Goal: Answer question/provide support: Share knowledge or assist other users

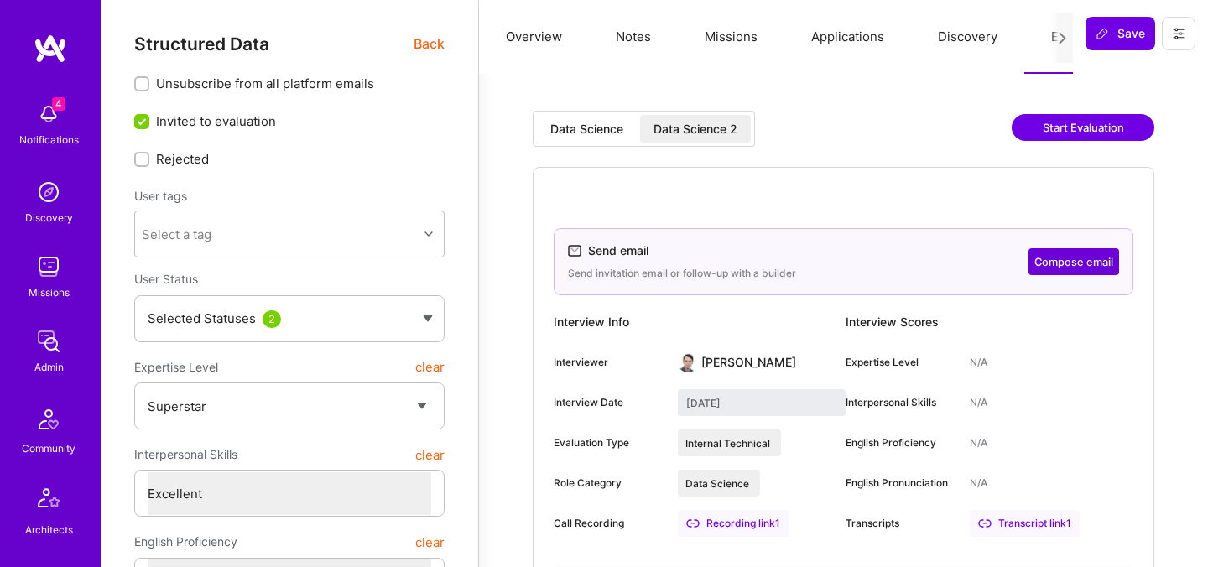
select select "7"
select select "6"
select select "IN"
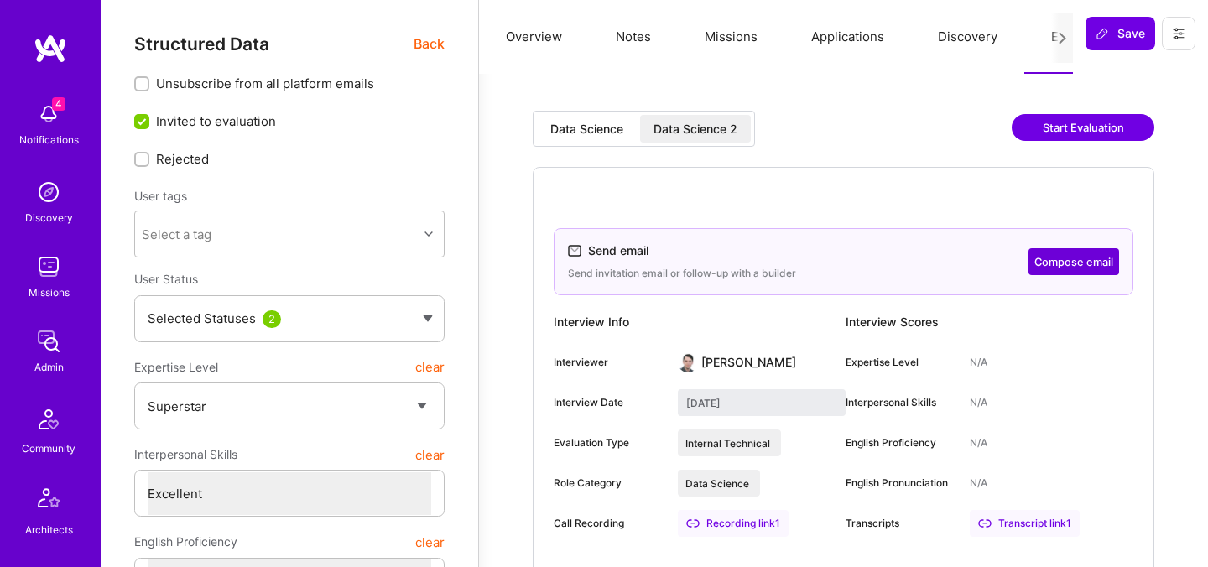
select select "Right Now"
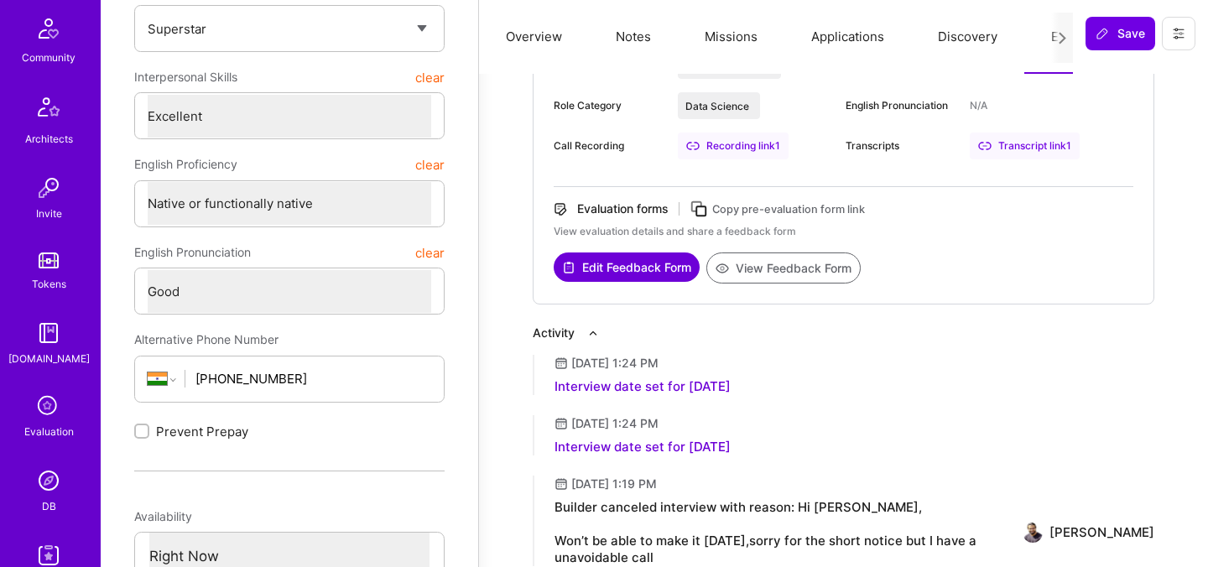
scroll to position [487, 0]
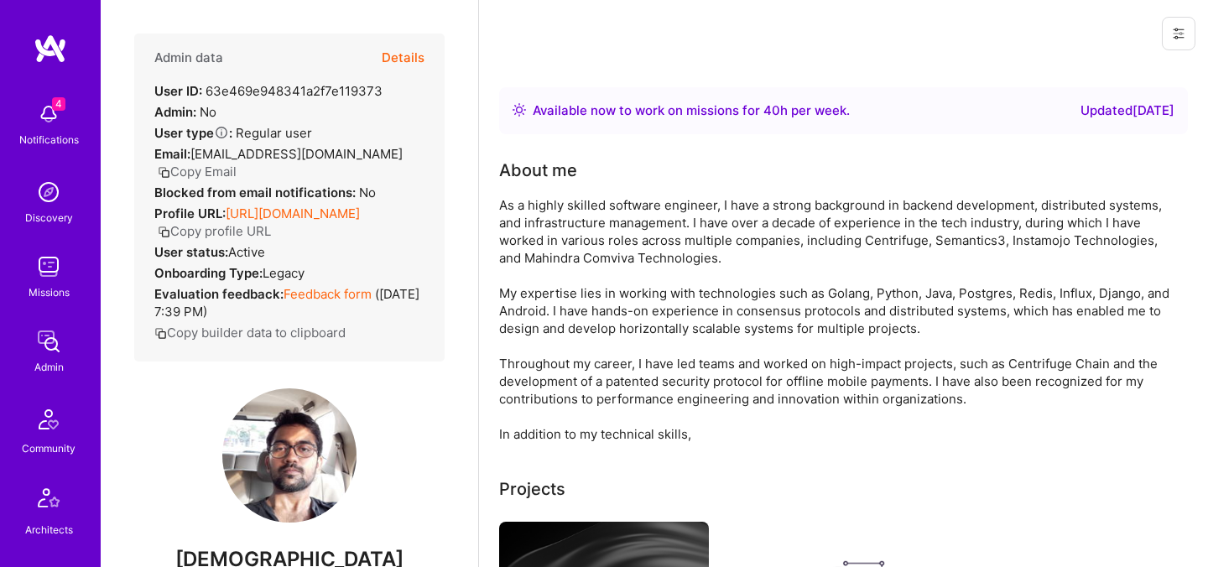
click at [398, 51] on button "Details" at bounding box center [403, 58] width 43 height 49
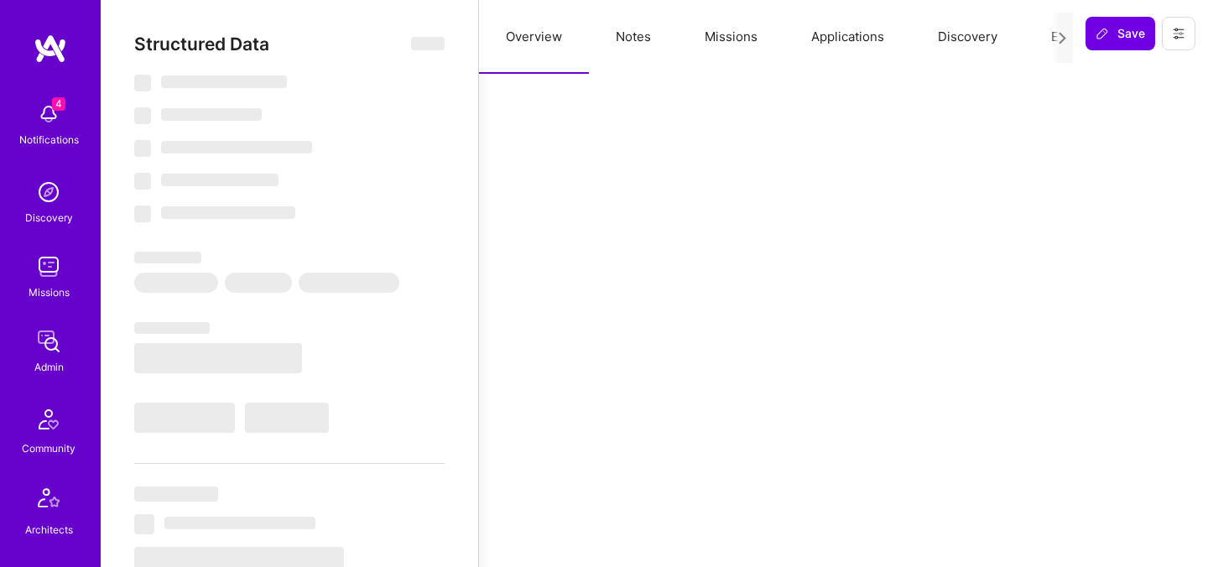
click at [1049, 40] on button "Evaluation" at bounding box center [1081, 37] width 115 height 74
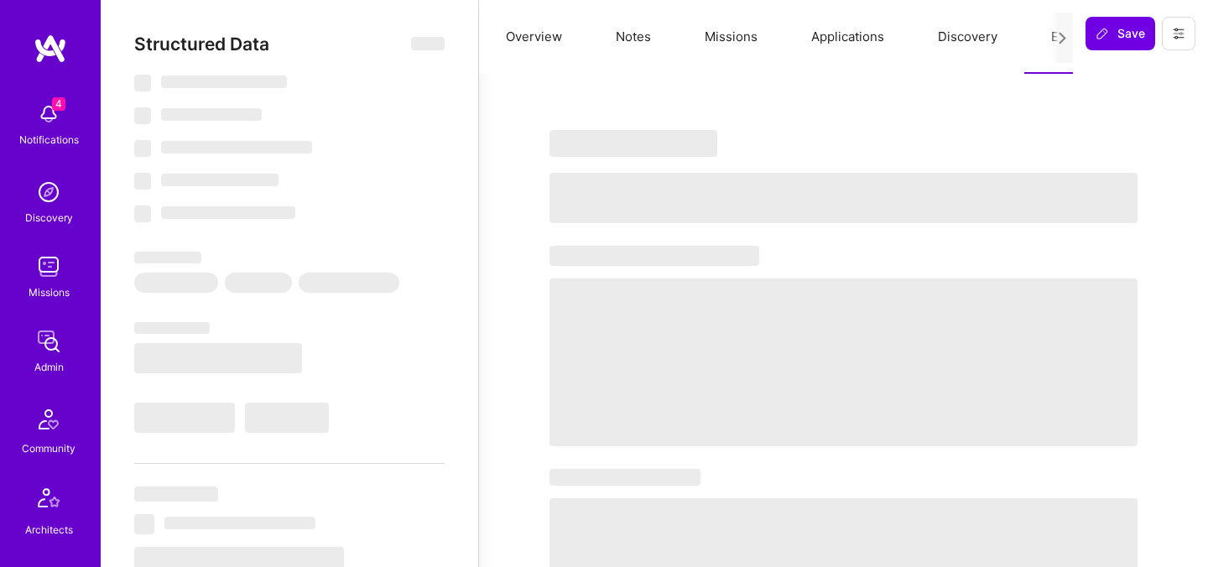
select select "Right Now"
select select "7"
select select "4"
select select "7"
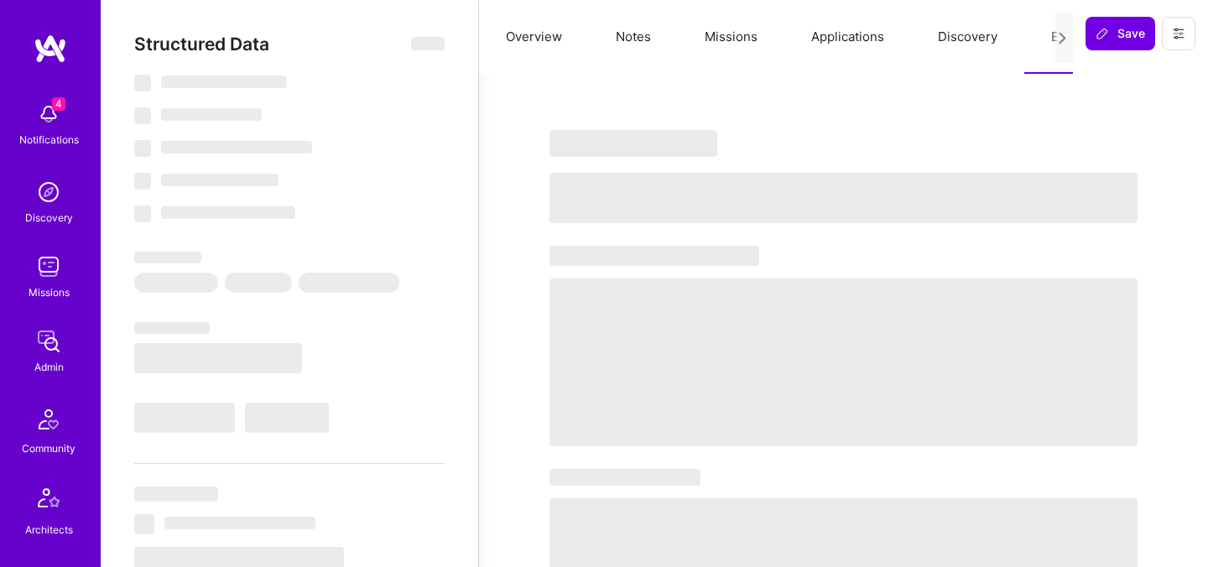
select select "DE"
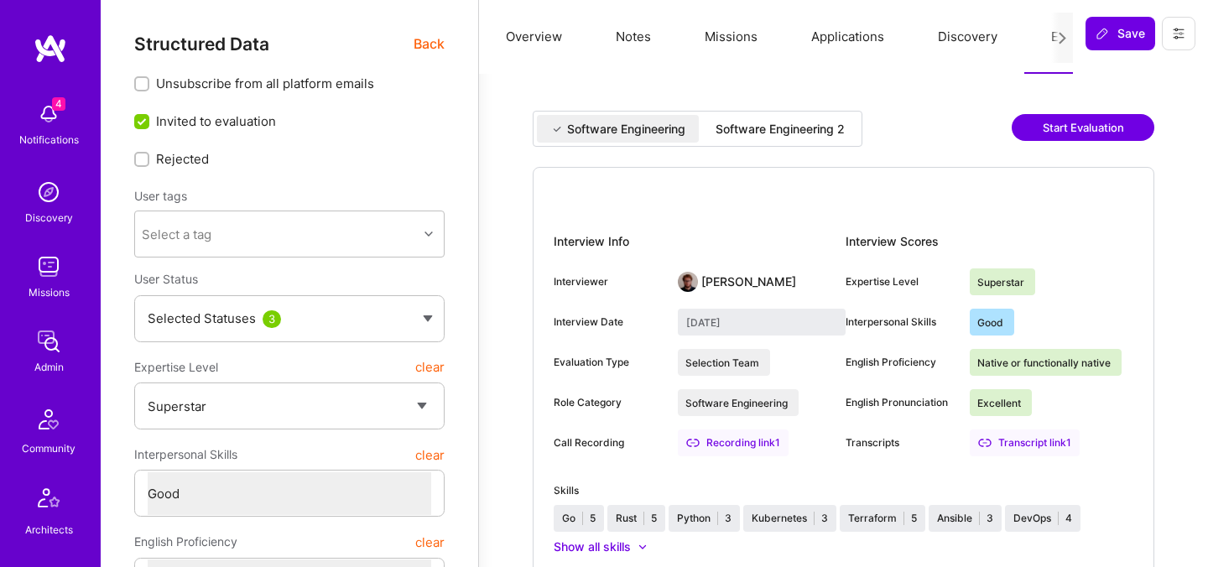
click at [764, 127] on div "Software Engineering 2" at bounding box center [780, 129] width 129 height 17
type input "September 2, 2025"
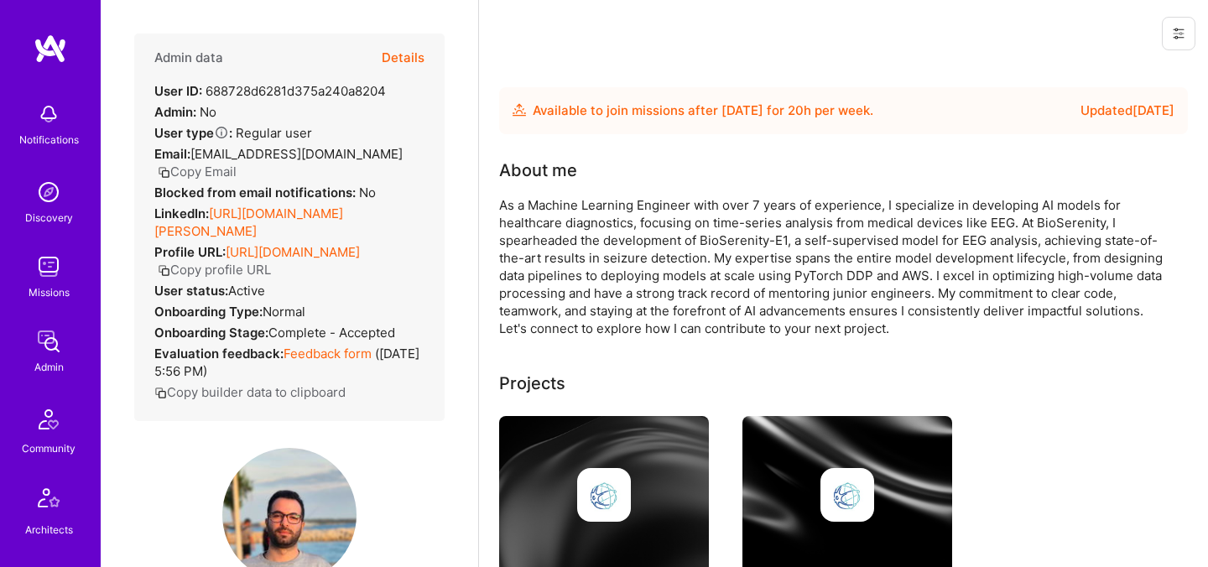
click at [398, 60] on button "Details" at bounding box center [403, 58] width 43 height 49
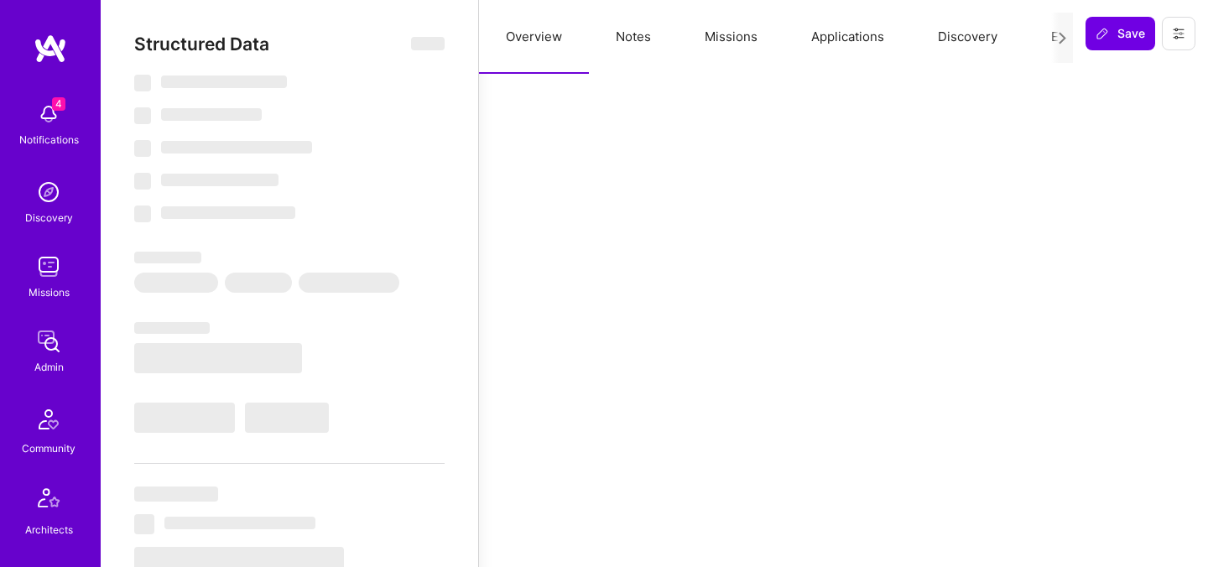
select select "Future Date"
select select "5"
select select "7"
select select "6"
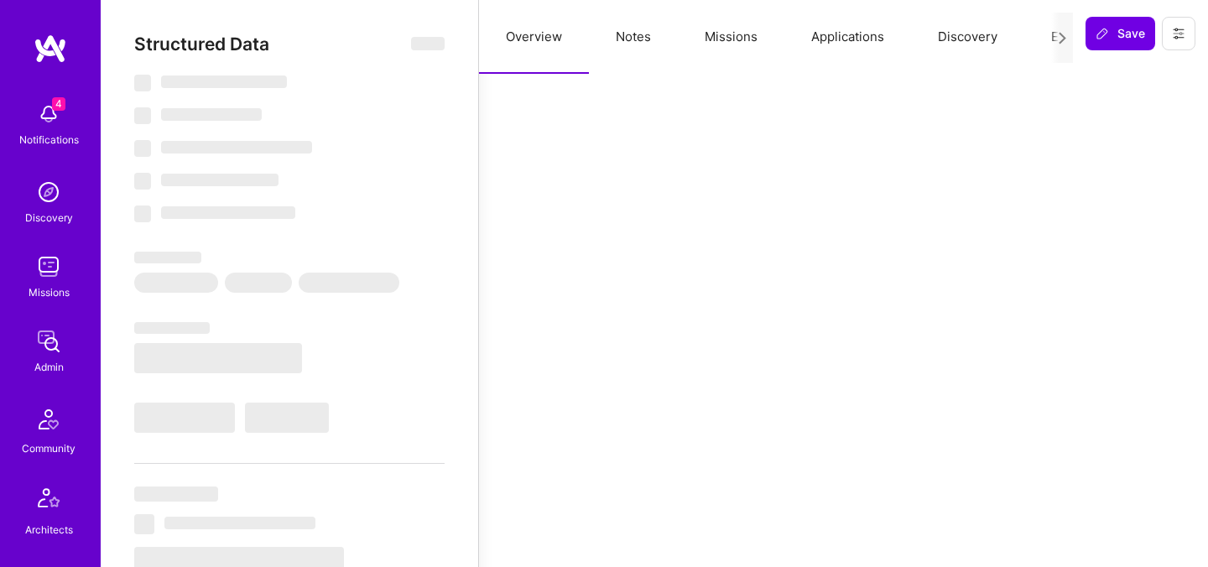
select select "FR"
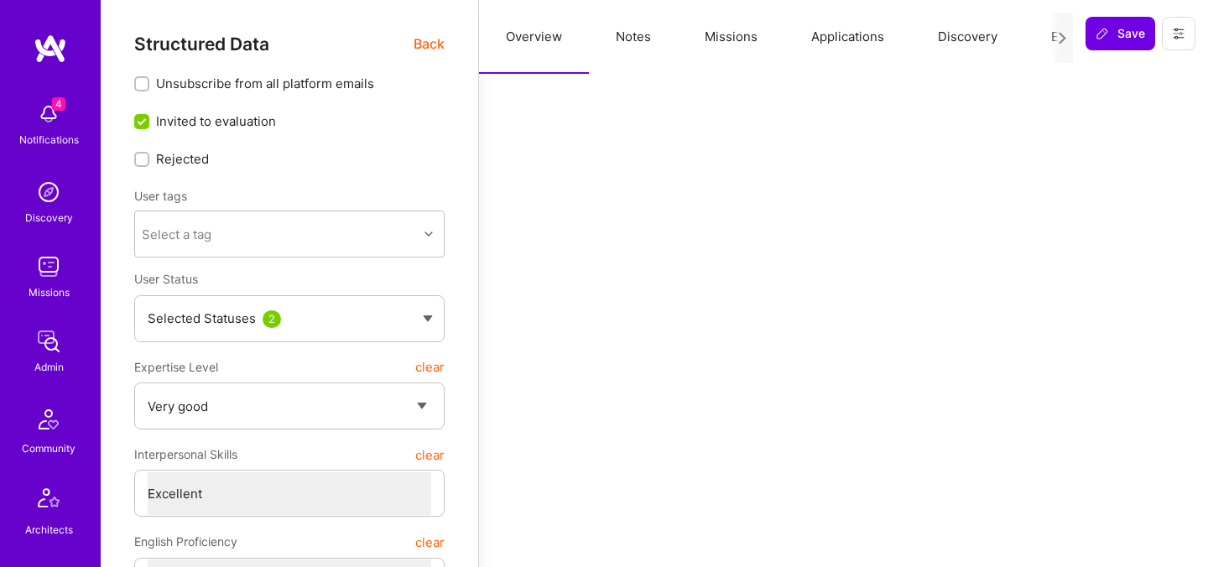
click at [1040, 39] on button "Evaluation" at bounding box center [1081, 37] width 115 height 74
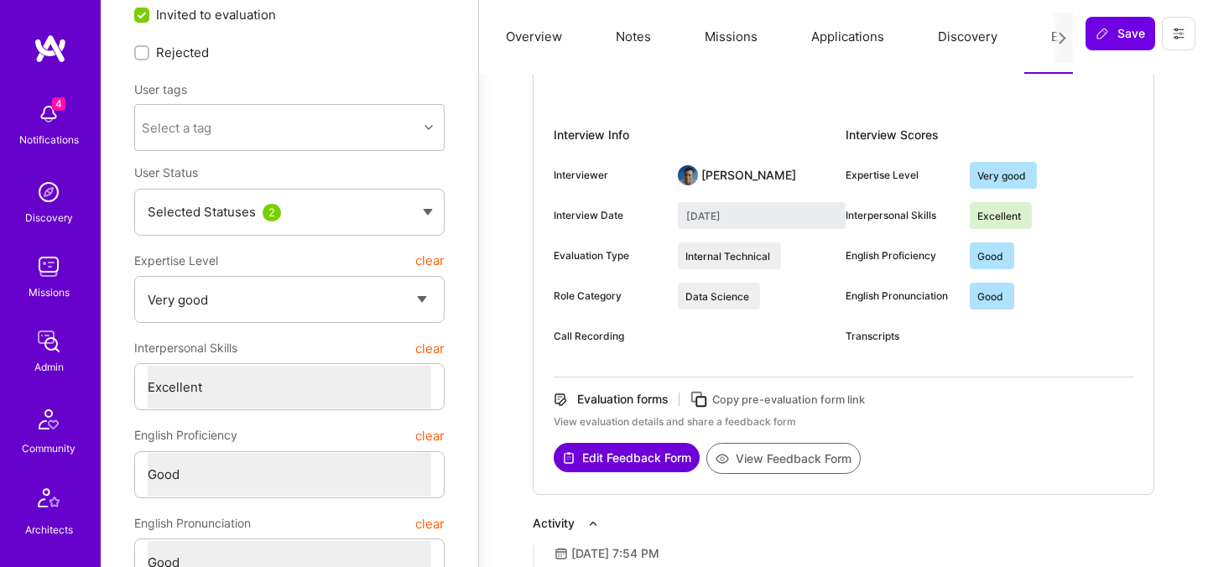
scroll to position [112, 0]
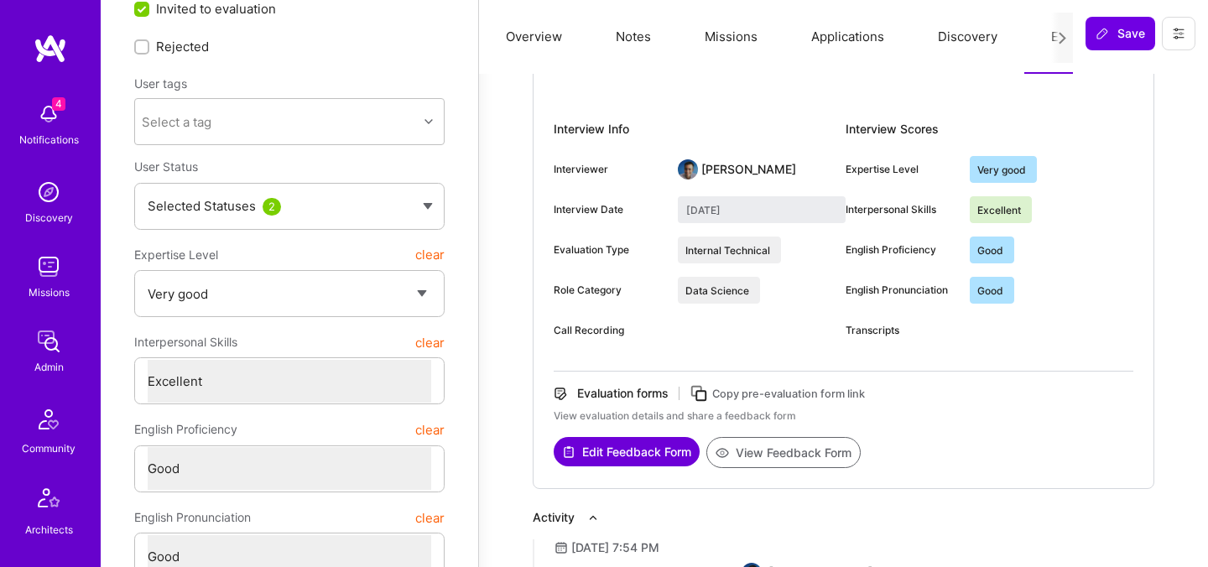
click at [764, 450] on button "View Feedback Form" at bounding box center [783, 452] width 154 height 31
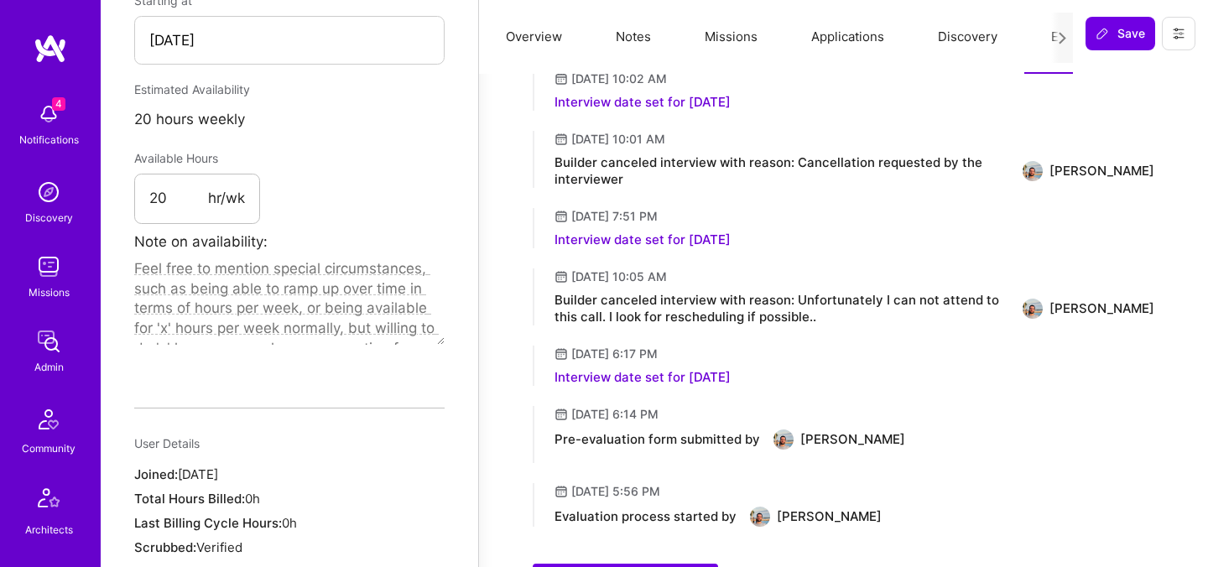
scroll to position [1088, 0]
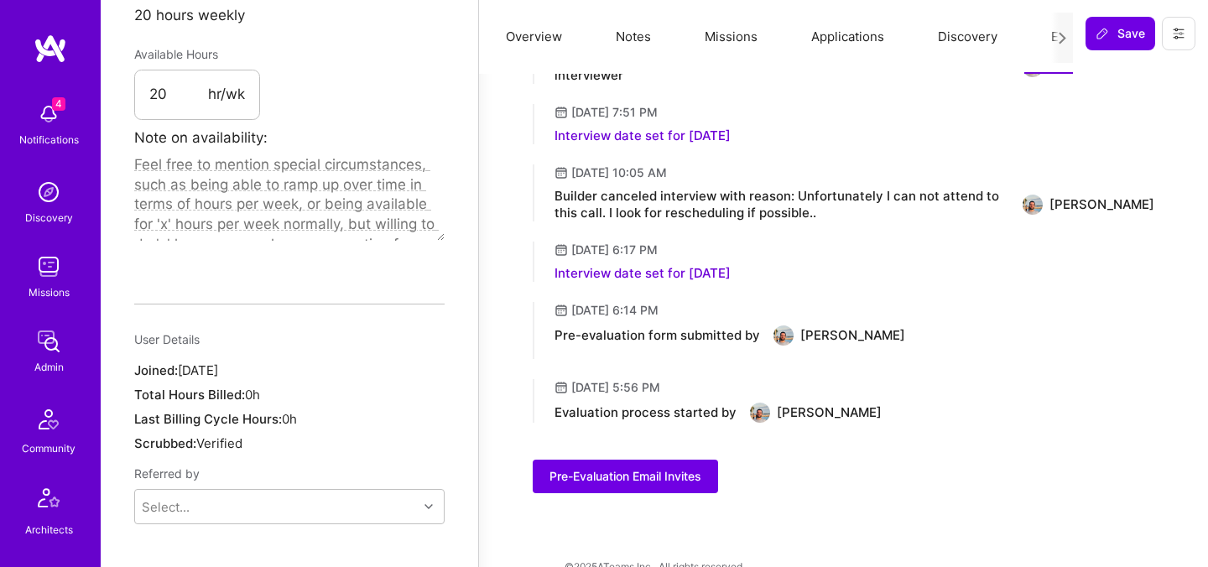
drag, startPoint x: 907, startPoint y: 428, endPoint x: 775, endPoint y: 430, distance: 131.7
click at [775, 423] on div "Evaluation process started by Mohamed Rahmouni" at bounding box center [854, 413] width 600 height 20
copy div "Mohamed Rahmouni"
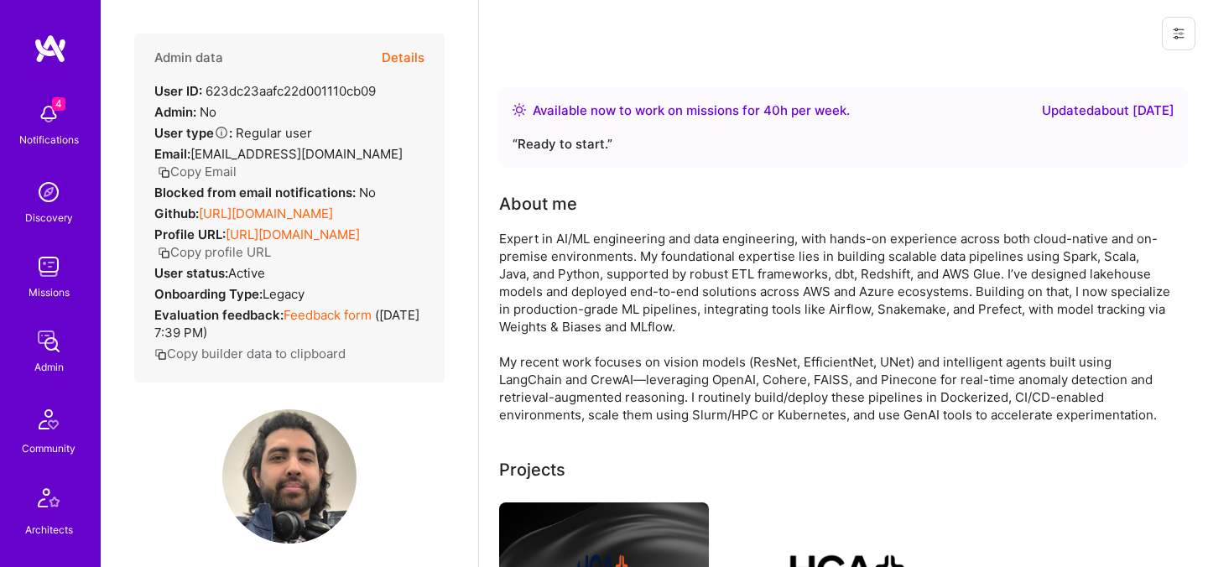
click at [397, 57] on button "Details" at bounding box center [403, 58] width 43 height 49
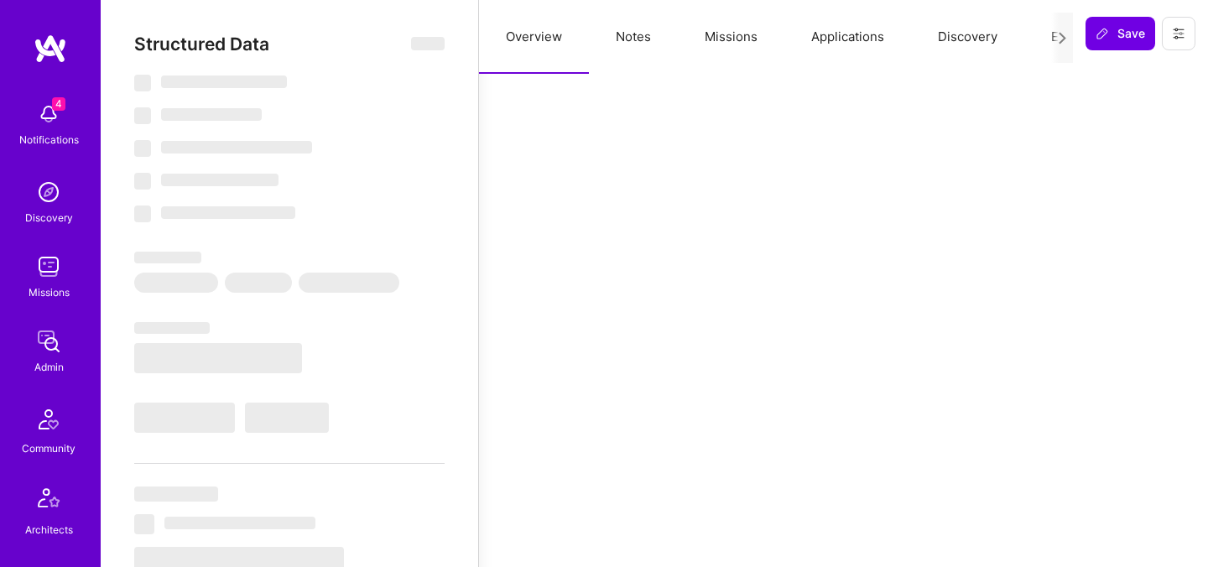
click at [1038, 37] on button "Evaluation" at bounding box center [1081, 37] width 115 height 74
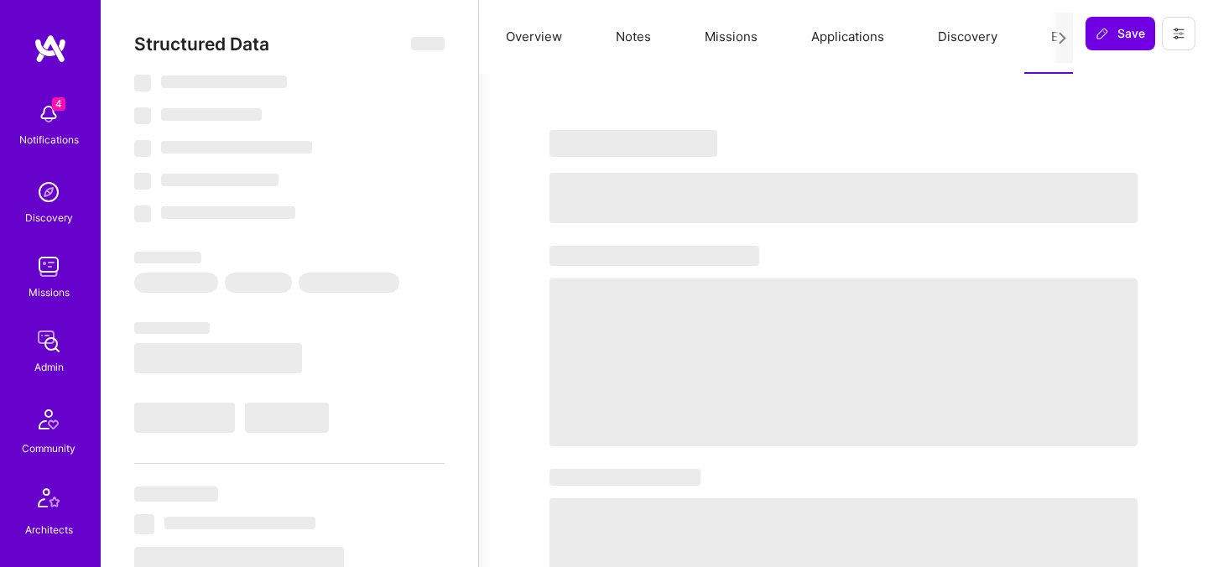
select select "Right Now"
select select "5"
select select "7"
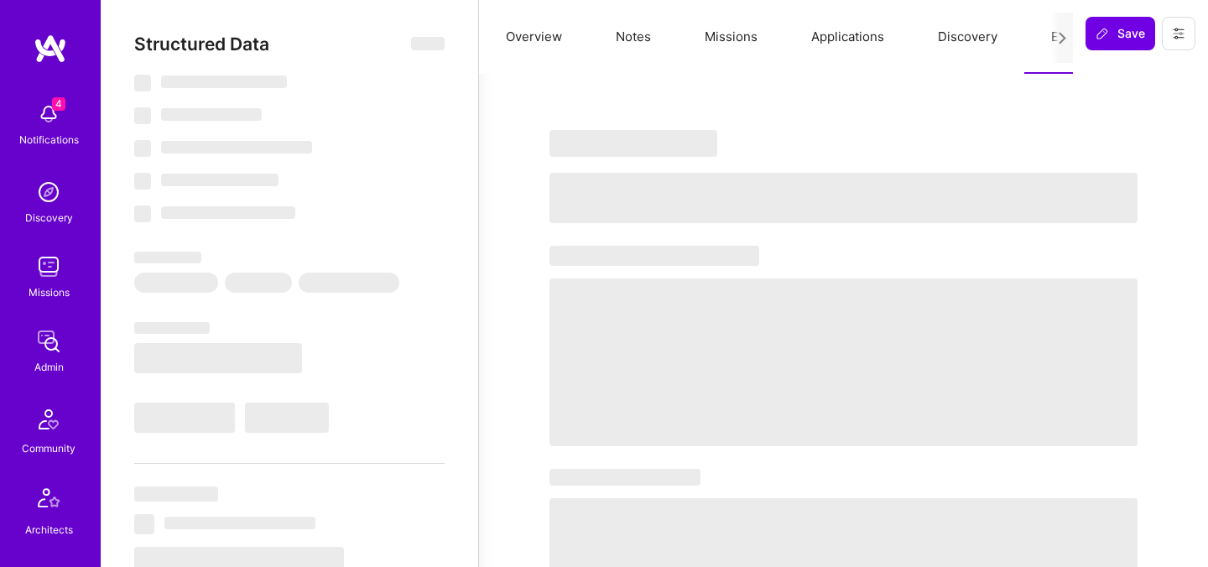
select select "CA"
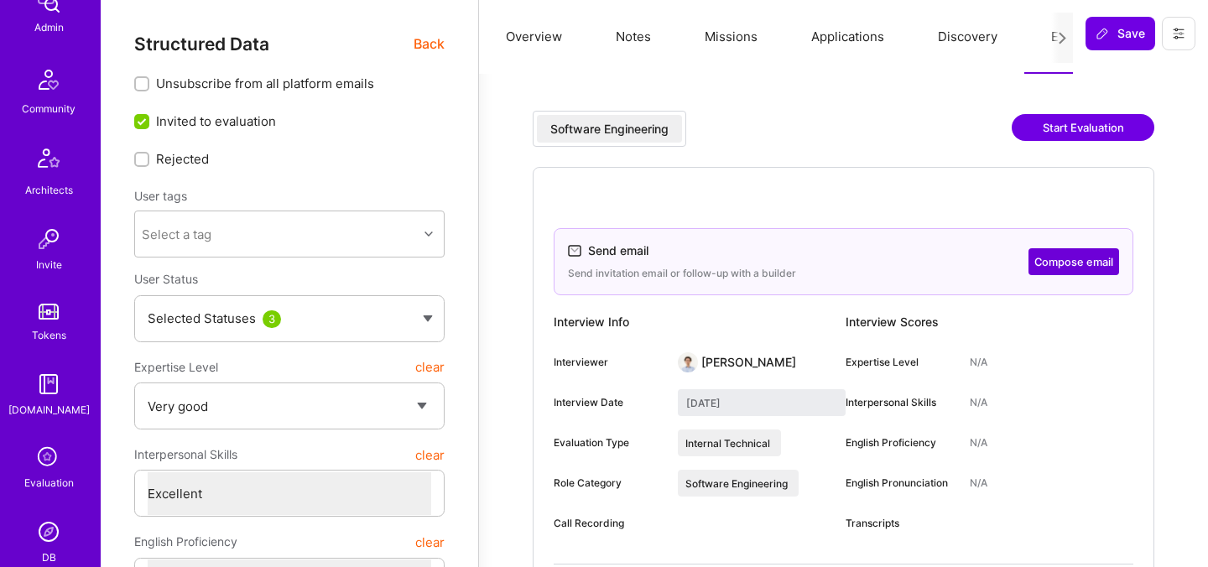
scroll to position [503, 0]
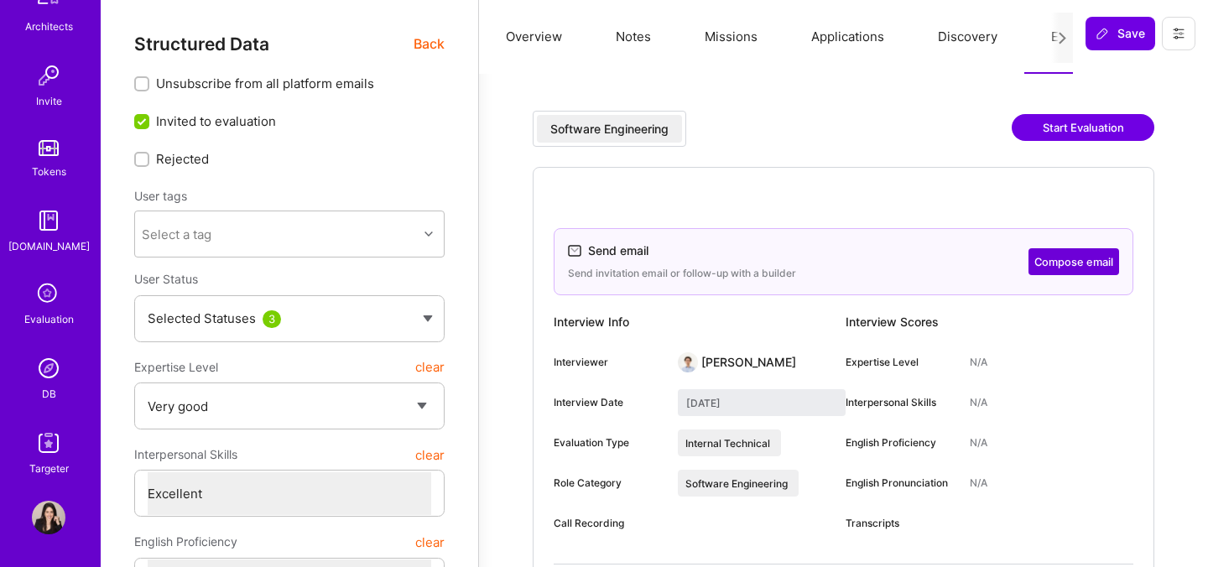
click at [47, 301] on icon at bounding box center [49, 294] width 32 height 32
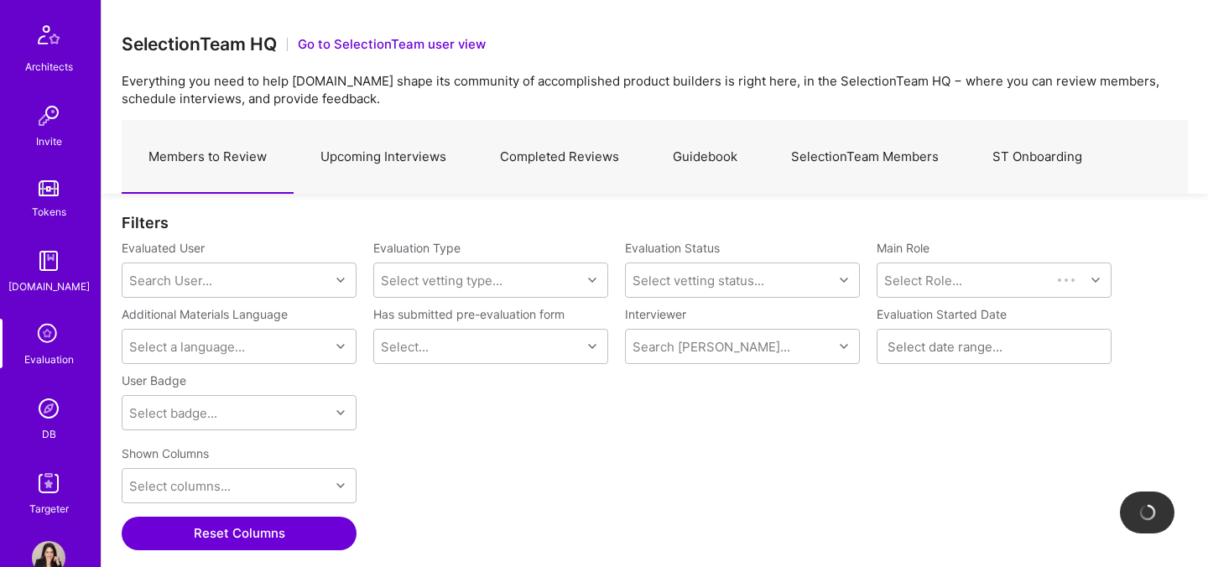
scroll to position [65, 0]
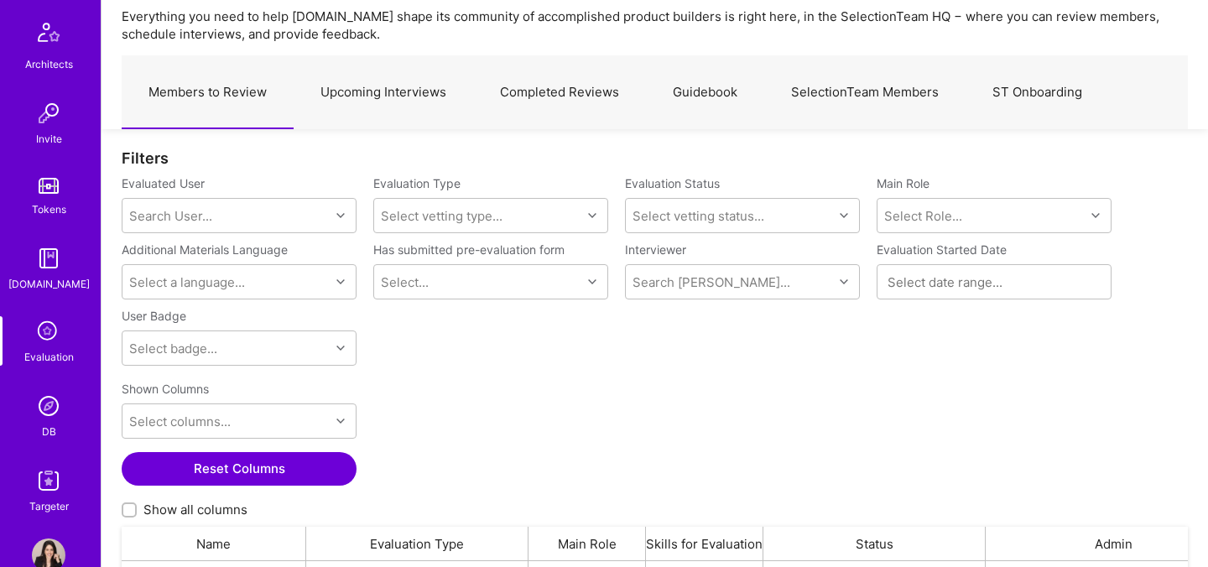
click at [51, 425] on div "DB" at bounding box center [49, 432] width 14 height 18
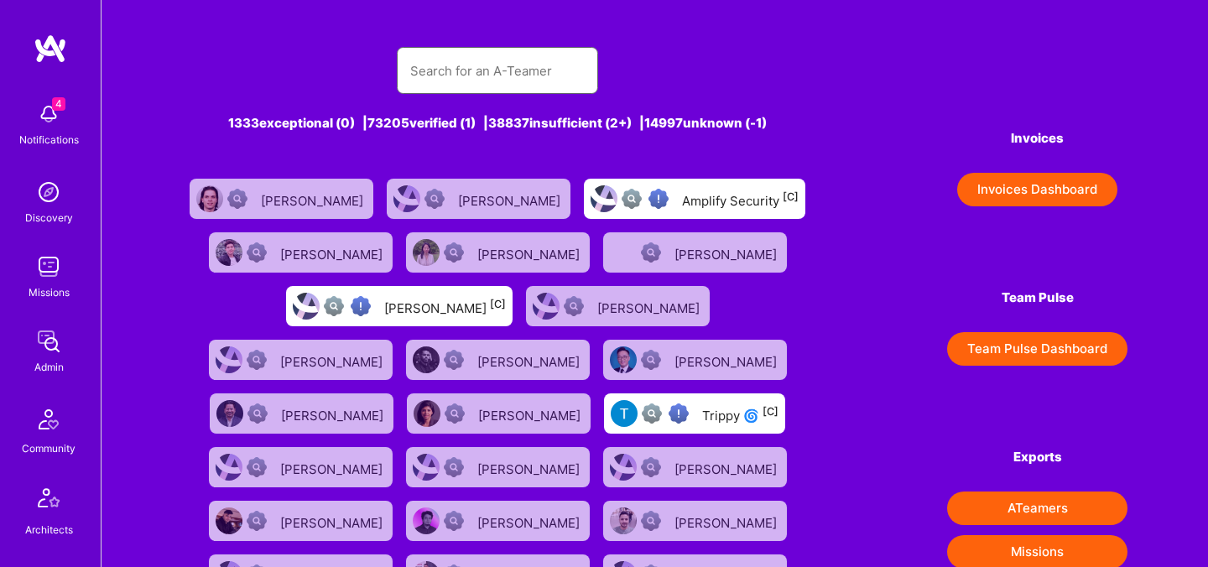
click at [429, 72] on input "text" at bounding box center [497, 70] width 174 height 43
paste input "Jose Carvalho"
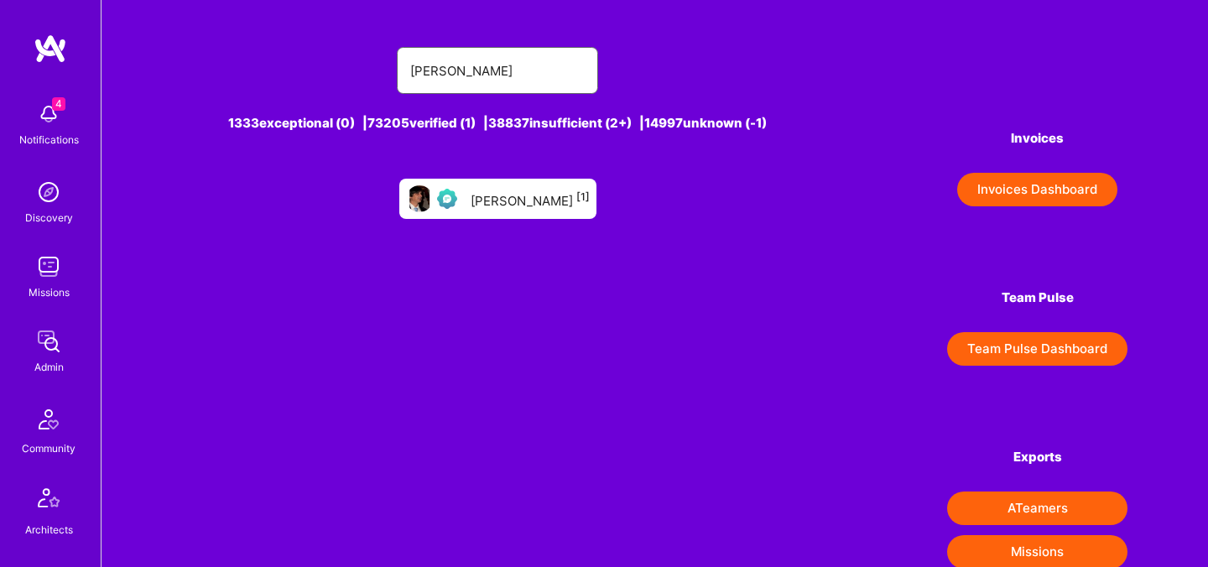
type input "Jose Carvalho"
click at [548, 198] on div "Jose Carvalho [1]" at bounding box center [530, 199] width 119 height 22
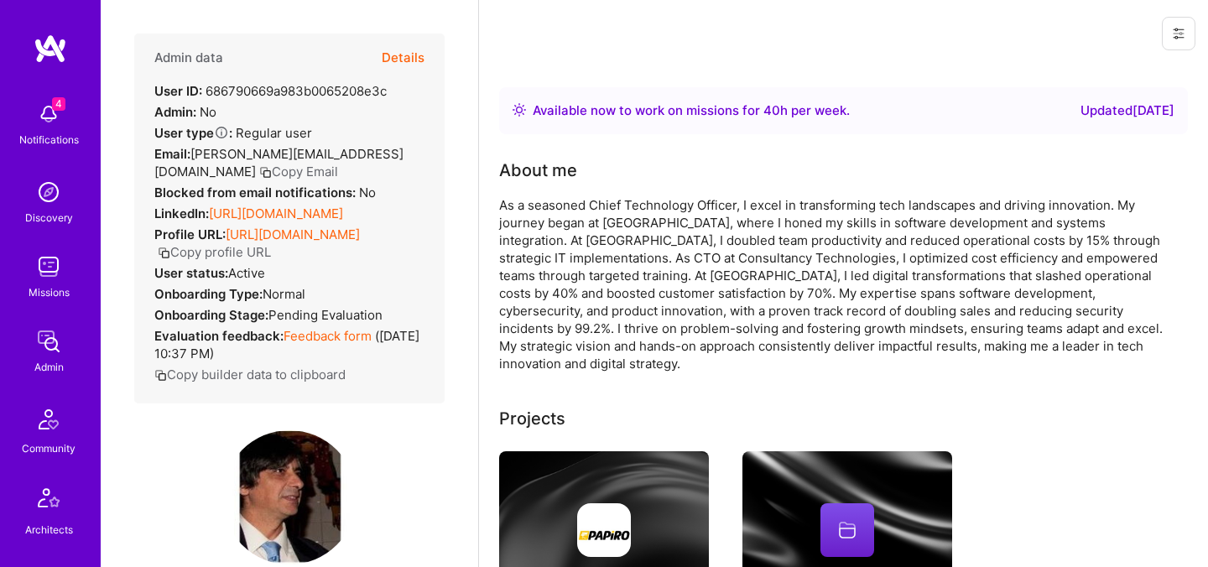
click at [412, 59] on button "Details" at bounding box center [403, 58] width 43 height 49
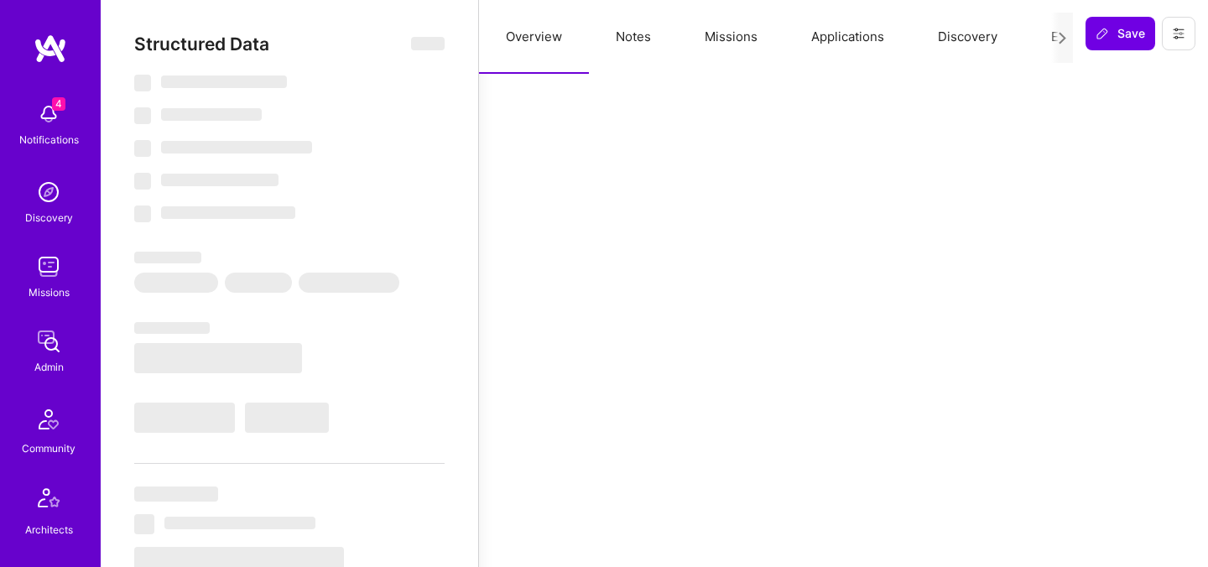
type textarea "x"
select select "Right Now"
select select "Verified"
select select "PT"
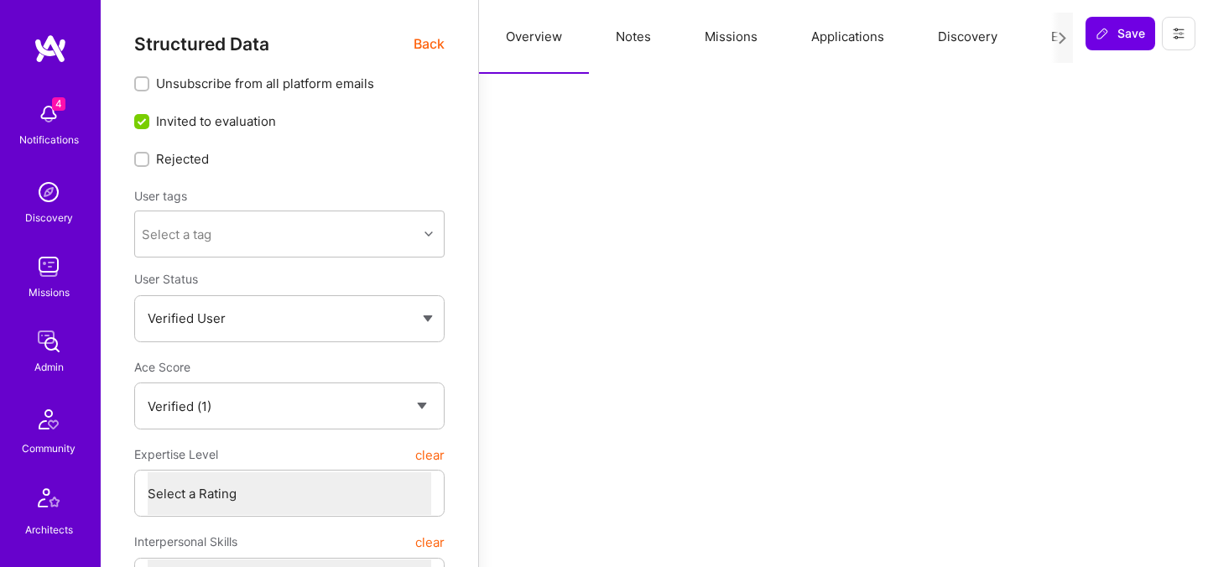
click at [1046, 31] on button "Evaluation" at bounding box center [1081, 37] width 115 height 74
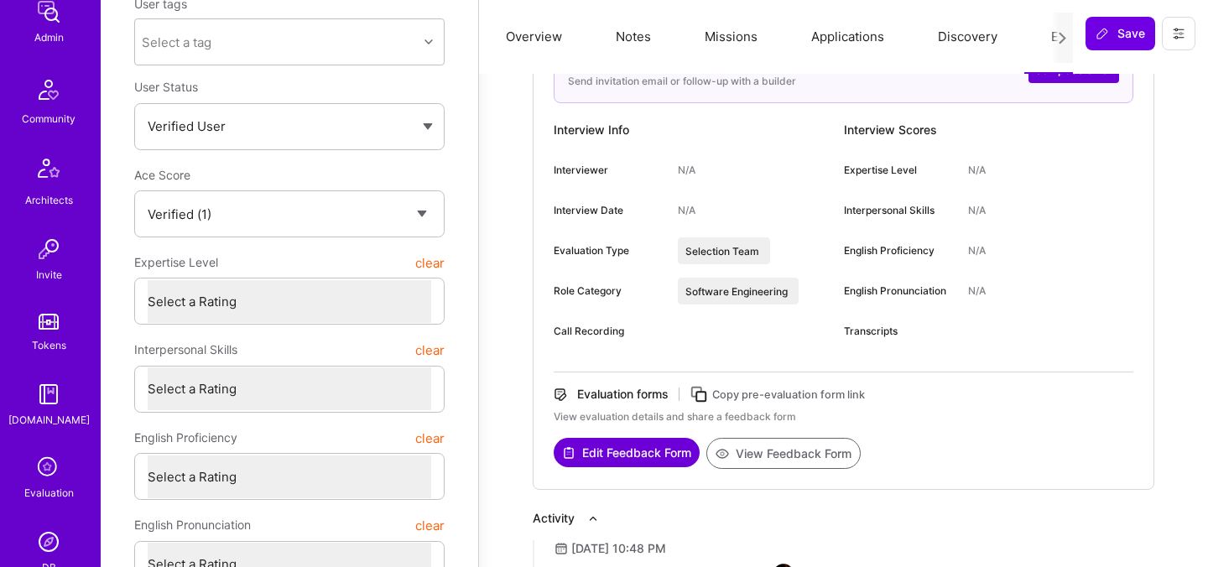
scroll to position [483, 0]
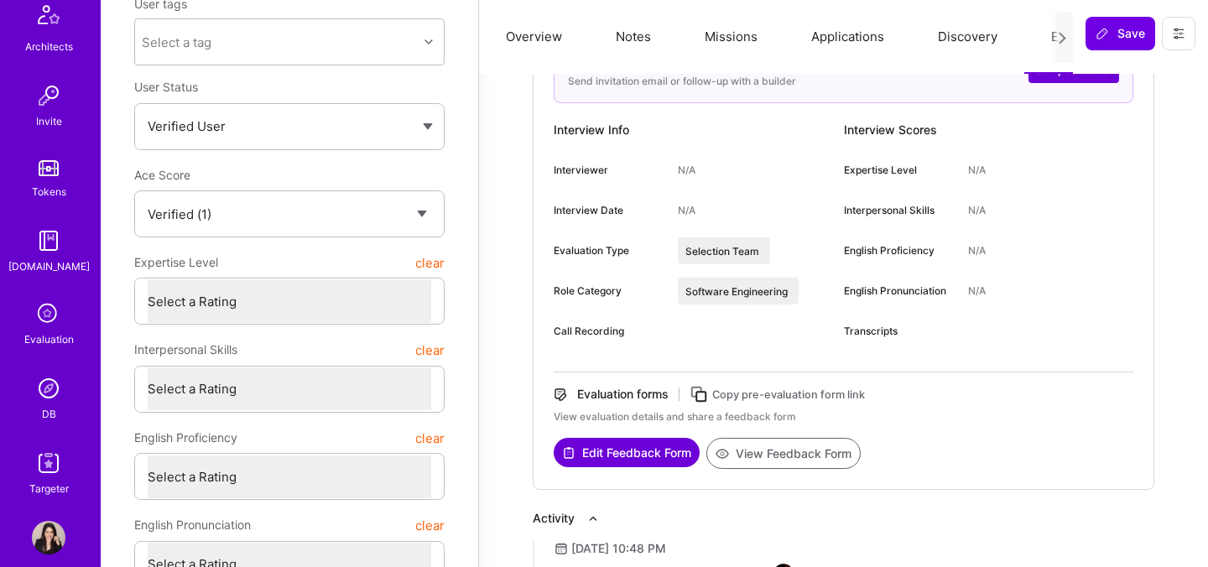
click at [55, 388] on img at bounding box center [49, 389] width 34 height 34
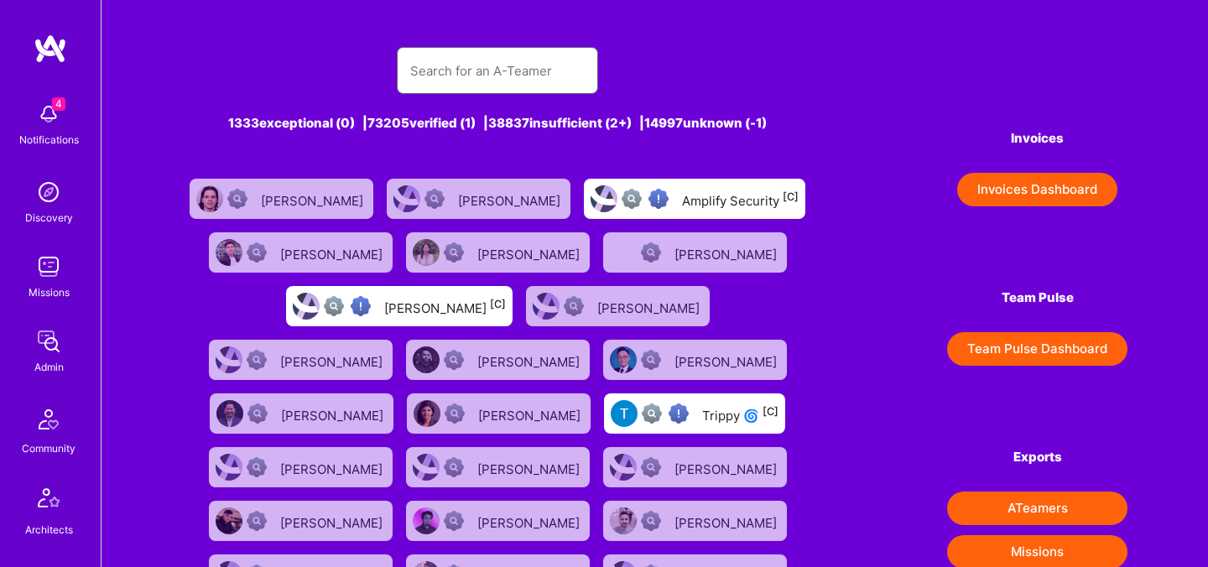
click at [440, 79] on input "text" at bounding box center [497, 70] width 174 height 43
paste input "Patryk Pawłowski"
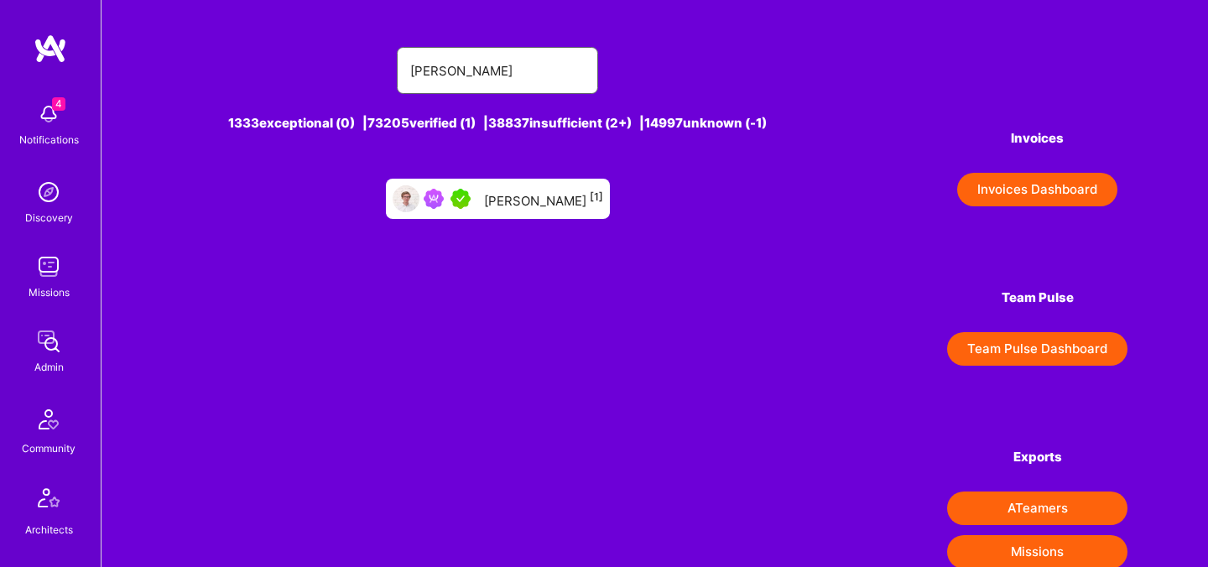
type input "Patryk Pawłowski"
click at [550, 211] on div "Patryk Pawłowski [1]" at bounding box center [498, 199] width 224 height 40
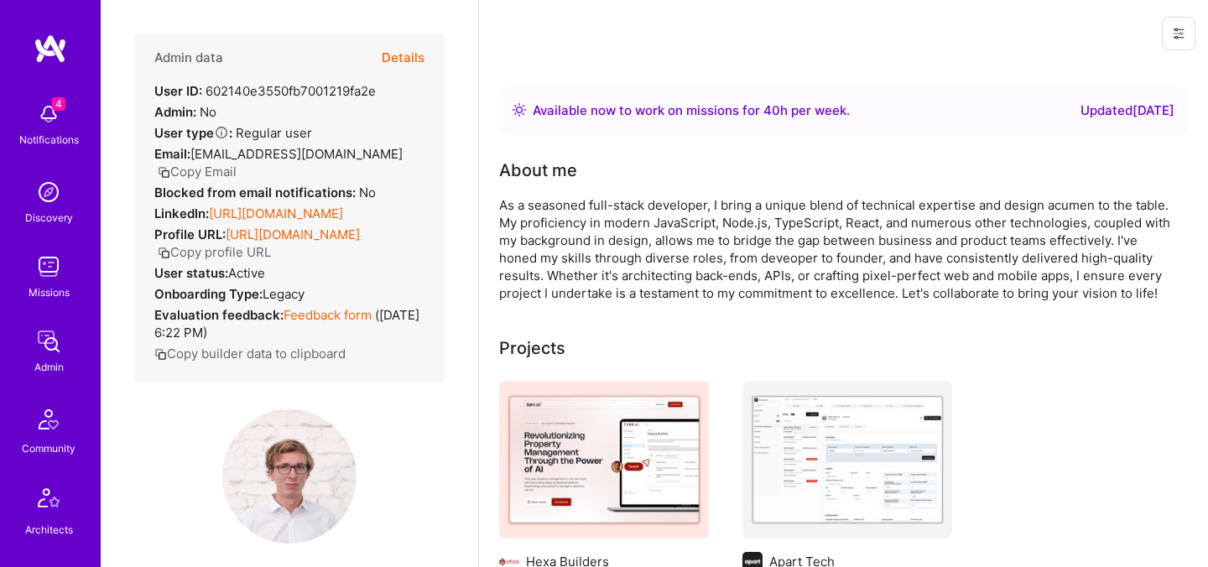
click at [408, 58] on button "Details" at bounding box center [403, 58] width 43 height 49
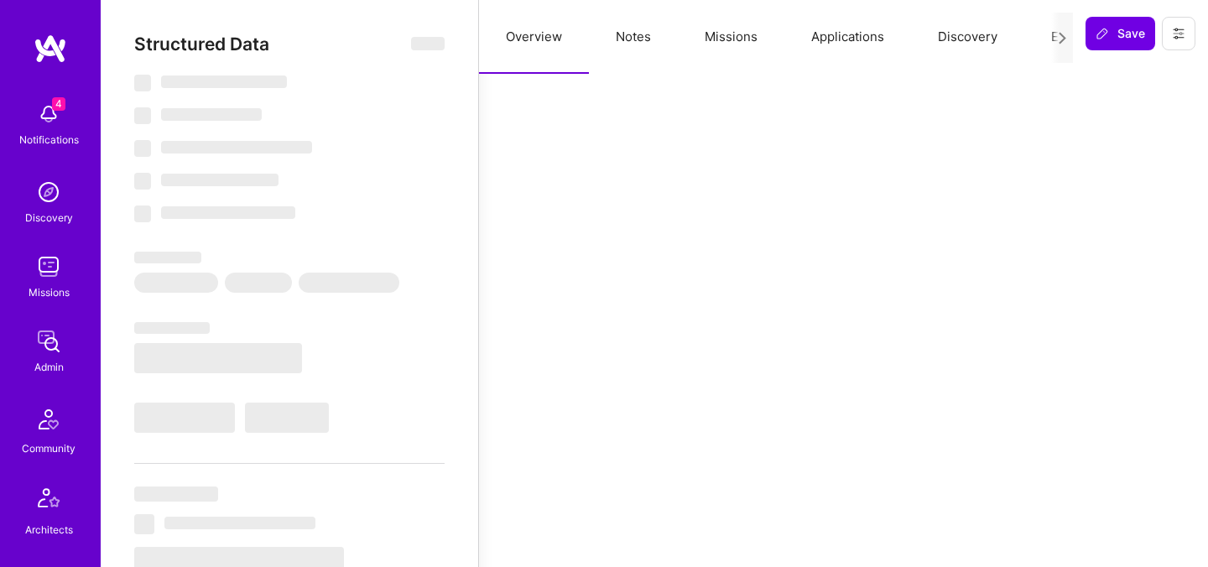
click at [1038, 46] on button "Evaluation" at bounding box center [1081, 37] width 115 height 74
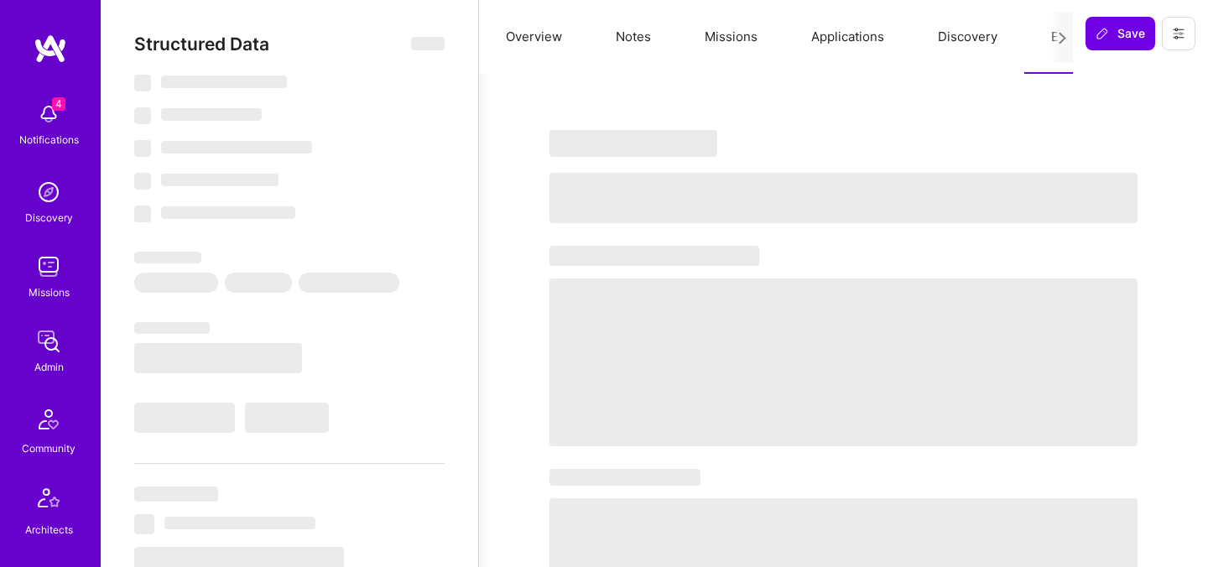
type textarea "x"
select select "Right Now"
select select "5"
select select "4"
select select "7"
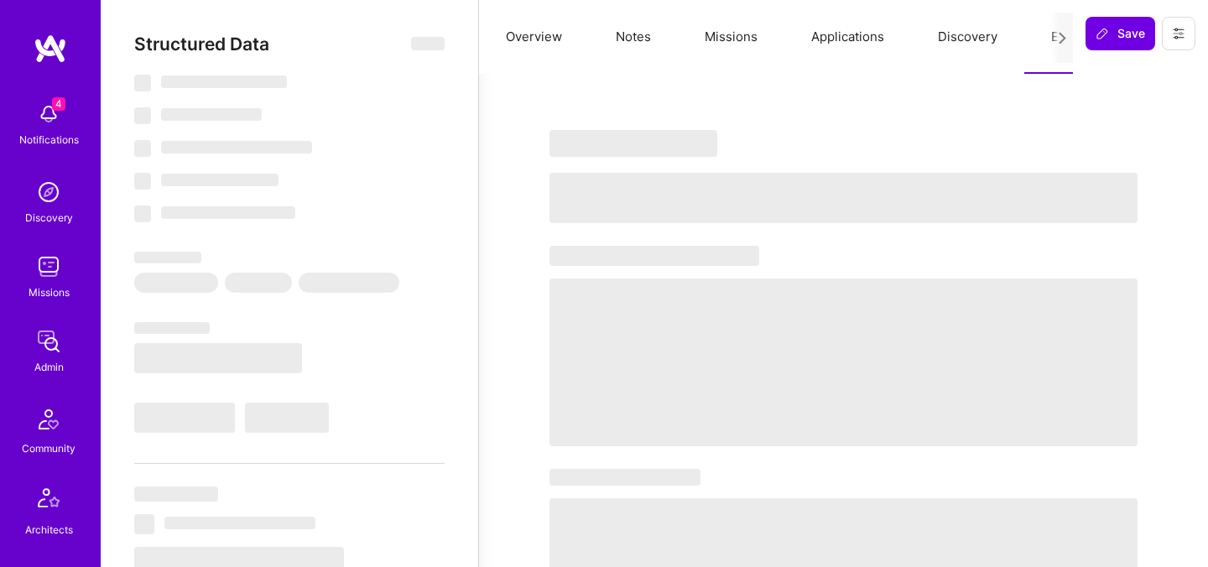
select select "7"
select select "PL"
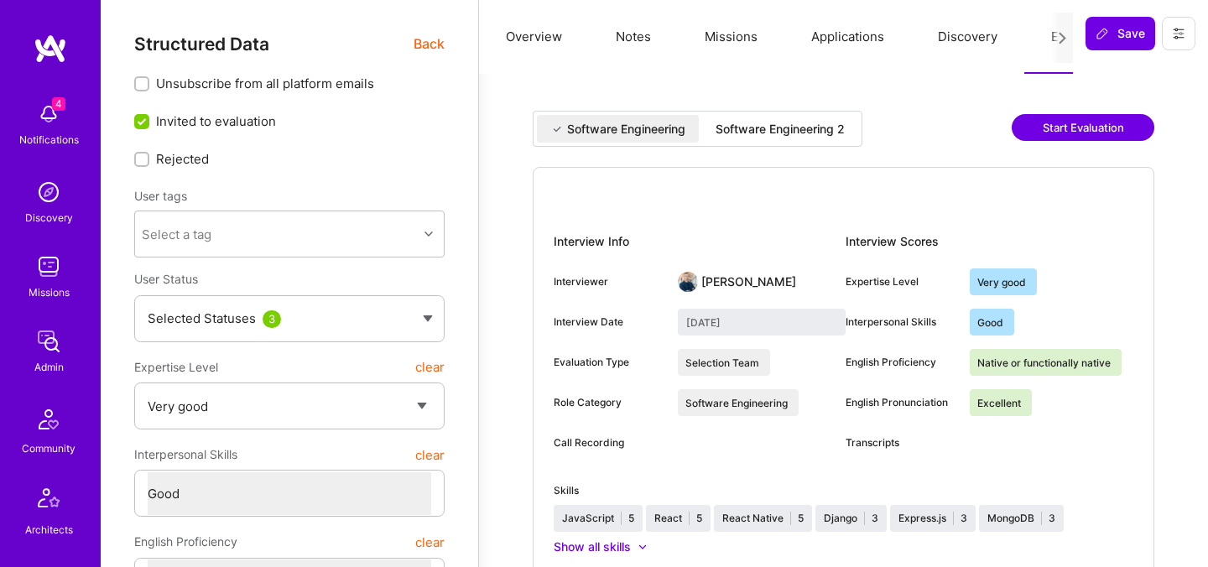
click at [799, 134] on div "Software Engineering 2" at bounding box center [780, 129] width 129 height 17
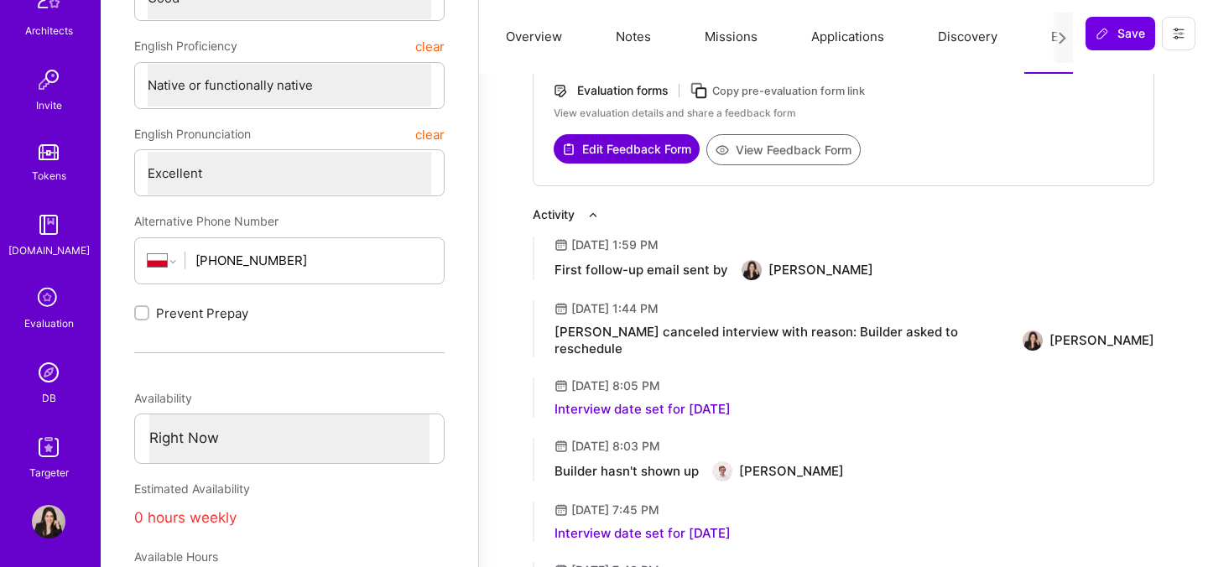
scroll to position [503, 0]
click at [41, 295] on icon at bounding box center [49, 294] width 32 height 32
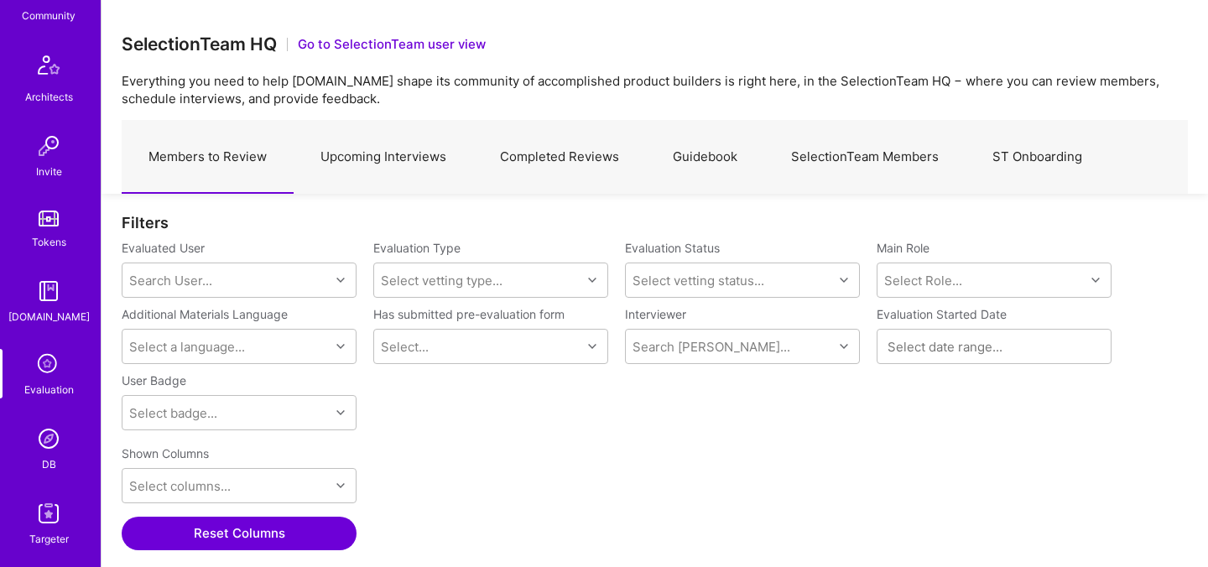
scroll to position [443, 0]
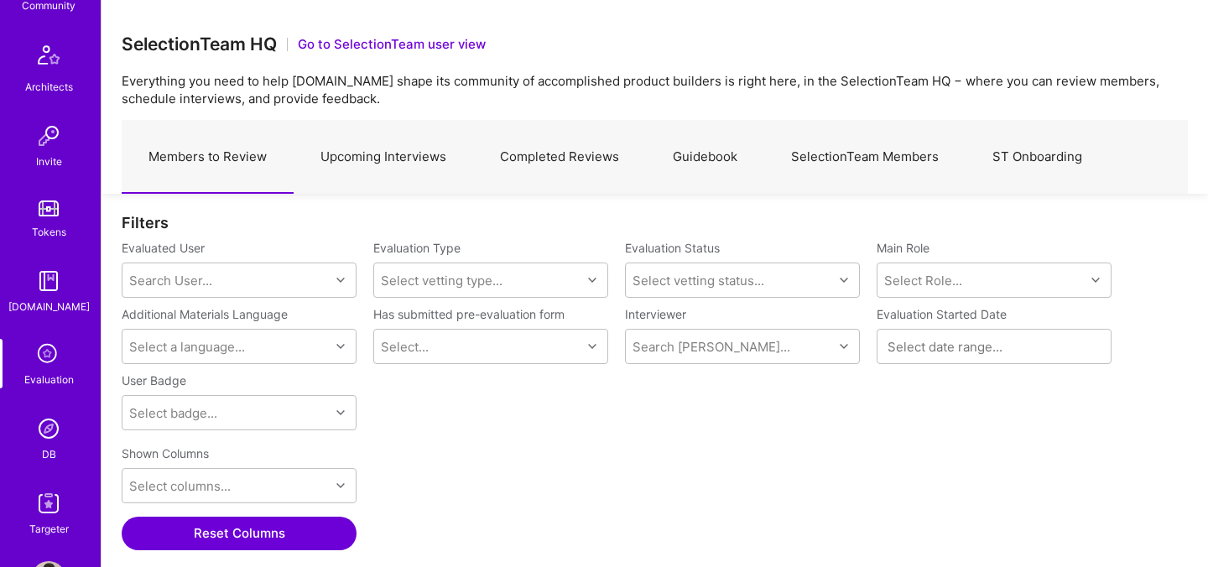
click at [44, 427] on img at bounding box center [49, 429] width 34 height 34
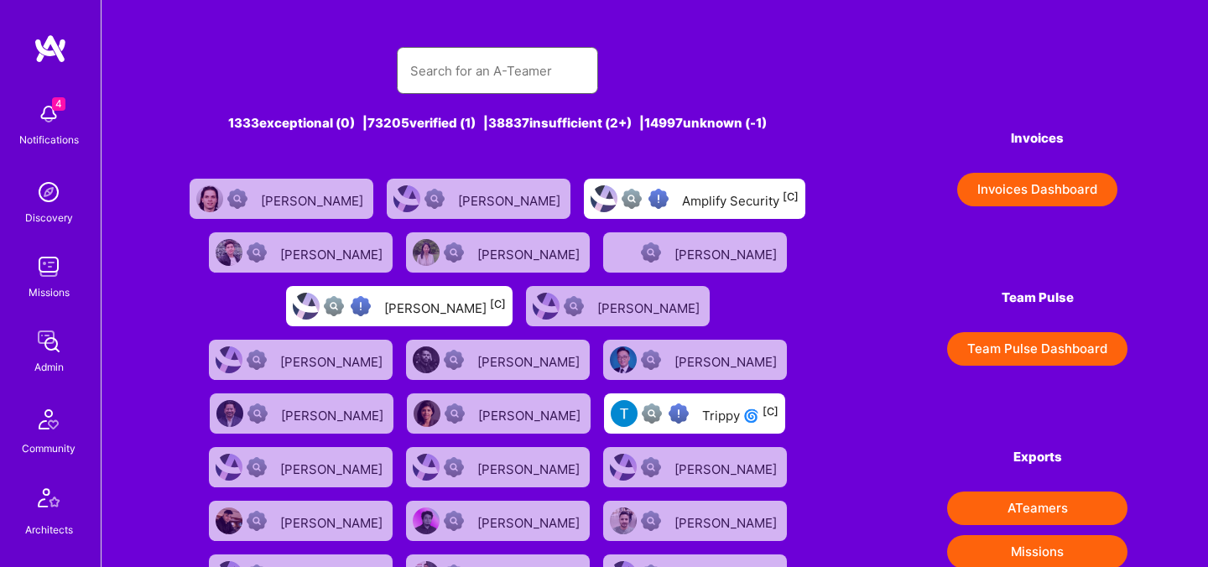
click at [541, 57] on input "text" at bounding box center [497, 70] width 174 height 43
paste input "[PERSON_NAME]"
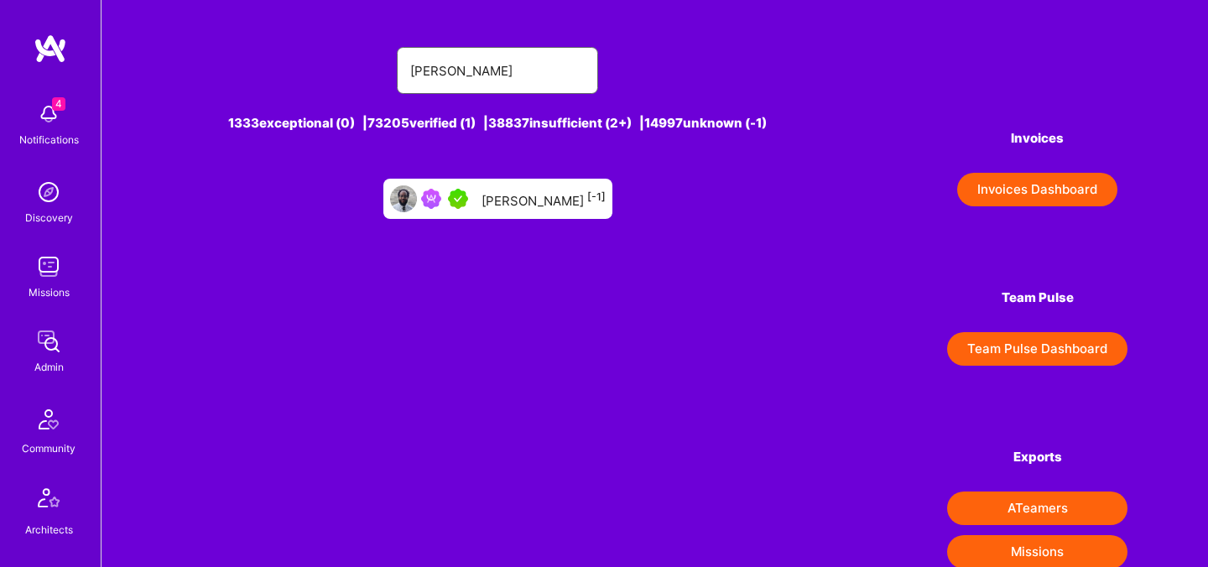
type input "[PERSON_NAME]"
click at [481, 193] on div "Jonathan Bethune [-1]" at bounding box center [543, 199] width 124 height 22
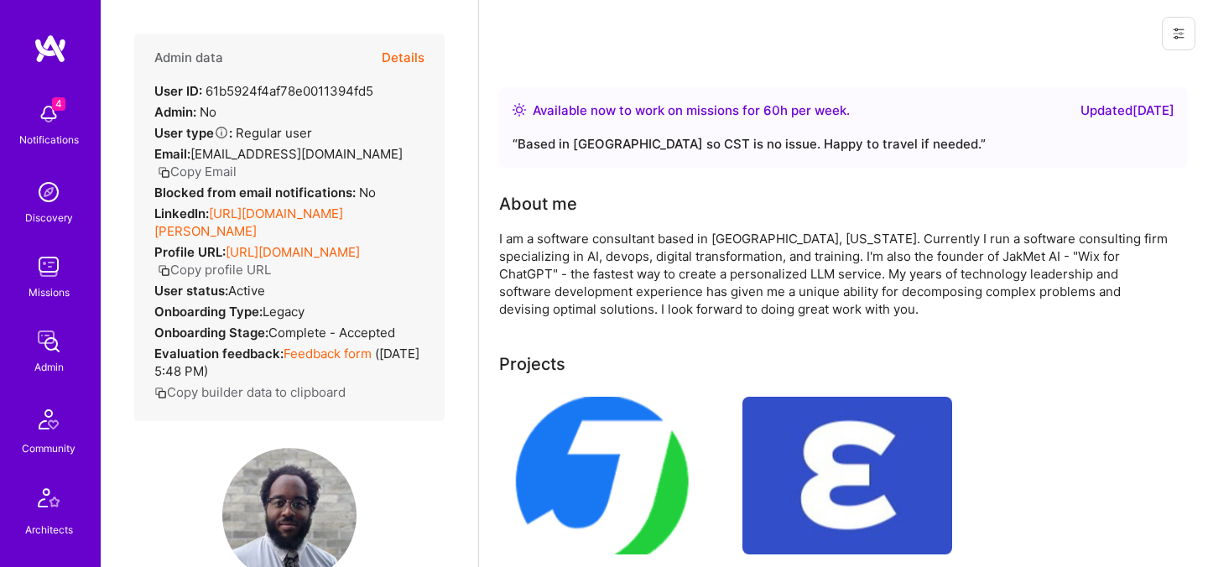
click at [397, 57] on button "Details" at bounding box center [403, 58] width 43 height 49
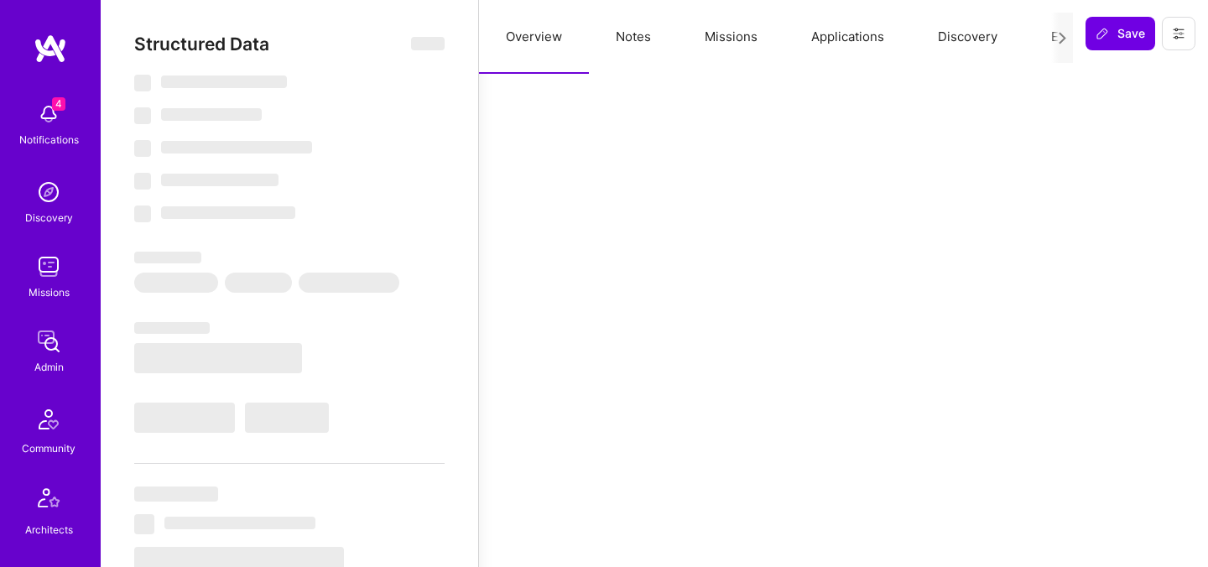
click at [1040, 38] on button "Evaluation" at bounding box center [1081, 37] width 115 height 74
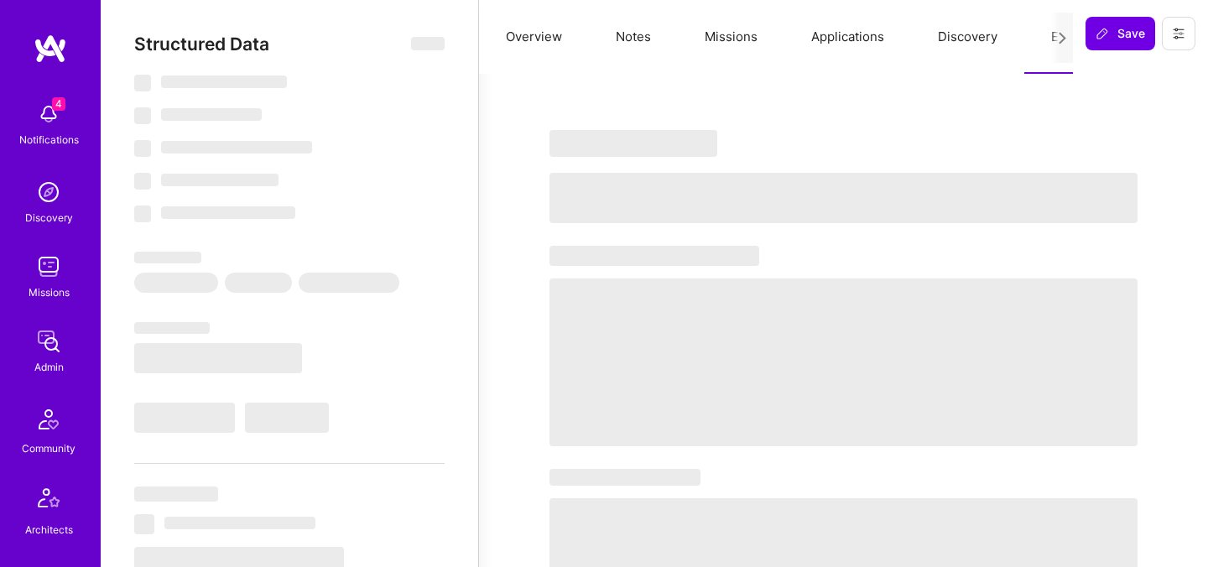
type textarea "x"
select select "Right Now"
select select "5"
select select "4"
select select "7"
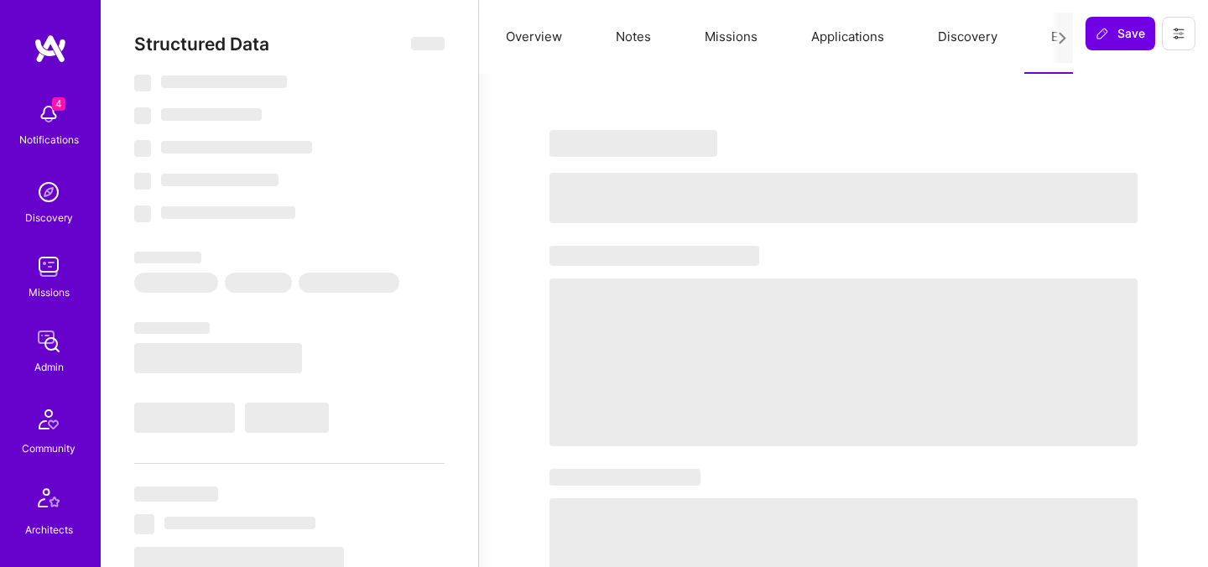
select select "7"
select select "US"
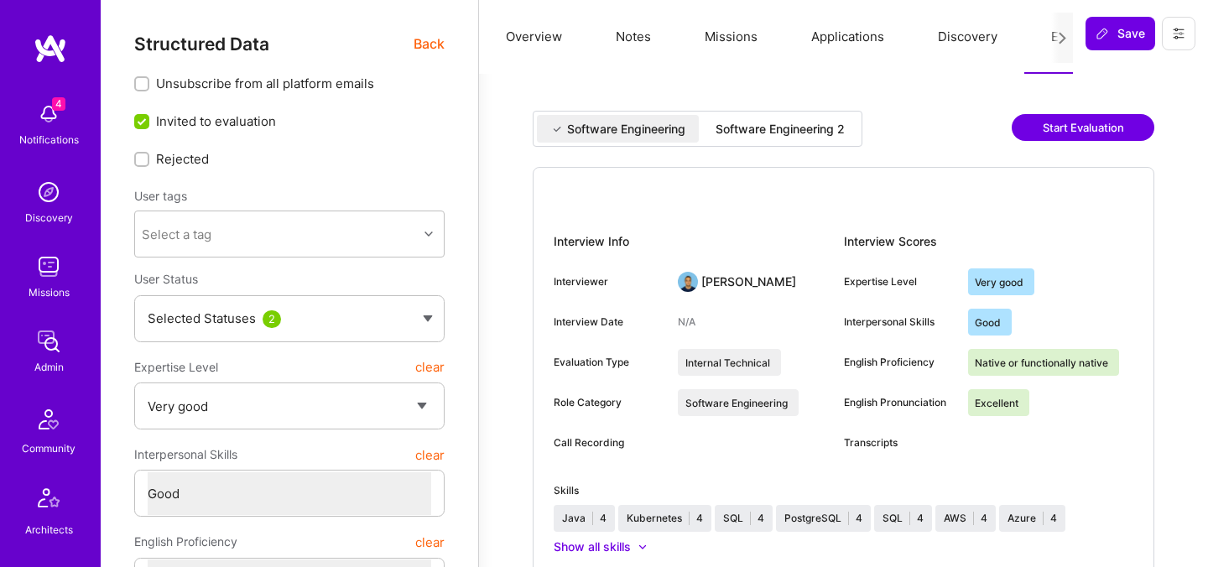
click at [755, 132] on div "Software Engineering 2" at bounding box center [780, 129] width 129 height 17
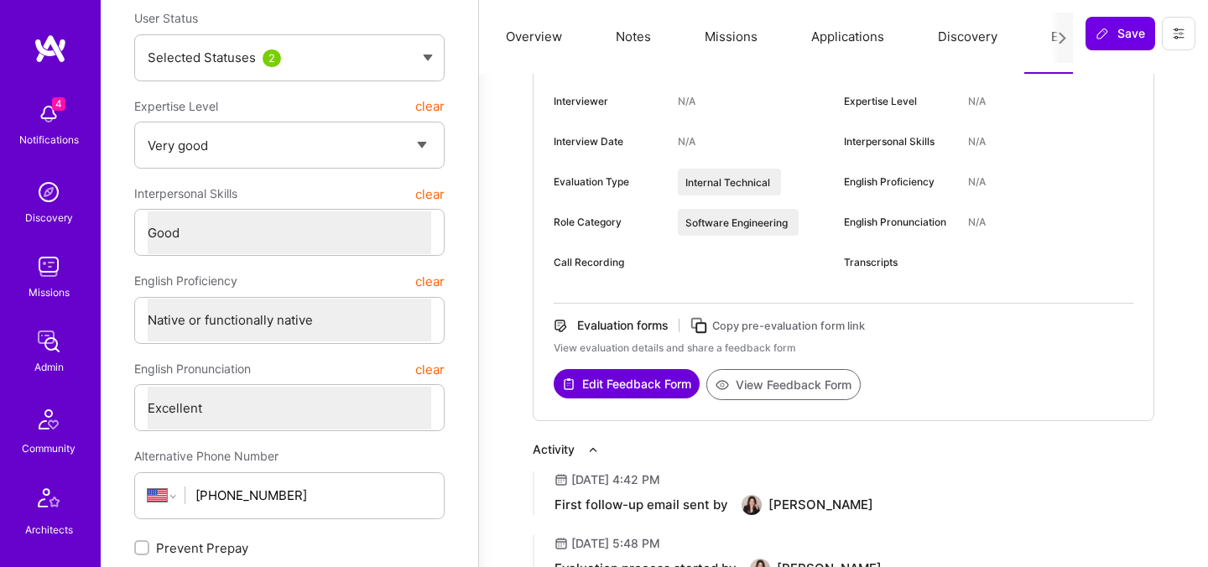
scroll to position [272, 0]
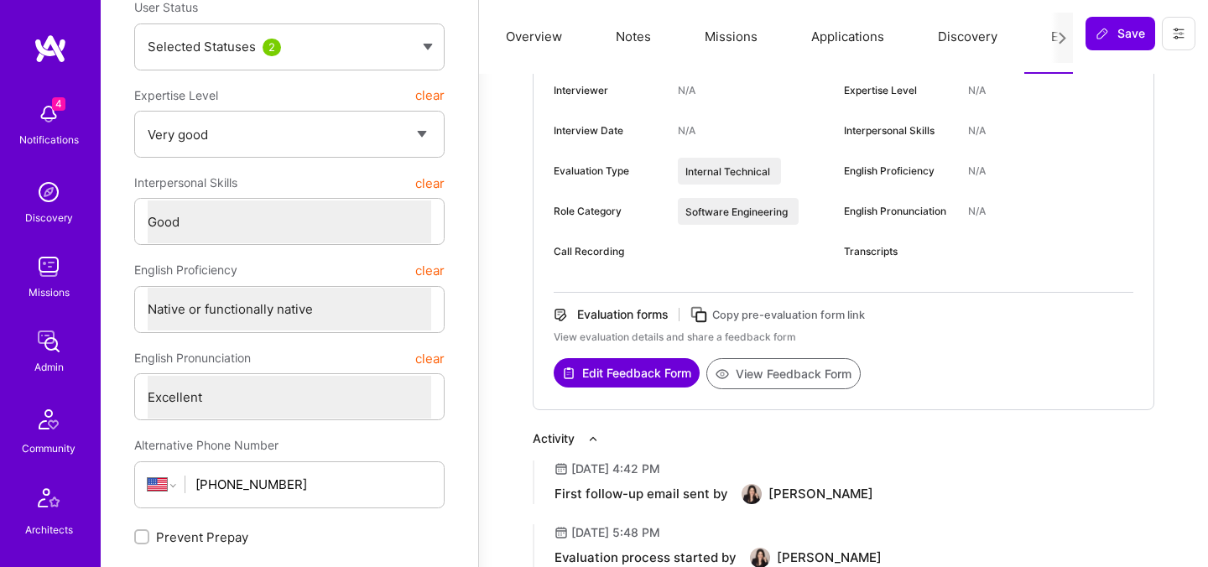
click at [704, 314] on icon at bounding box center [699, 314] width 19 height 19
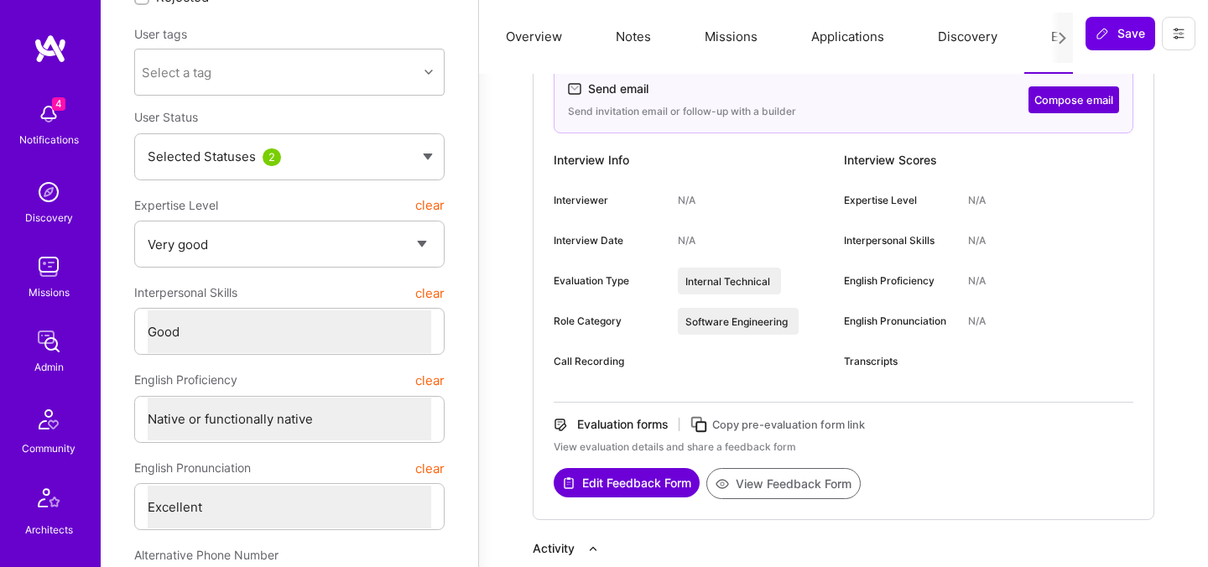
scroll to position [0, 0]
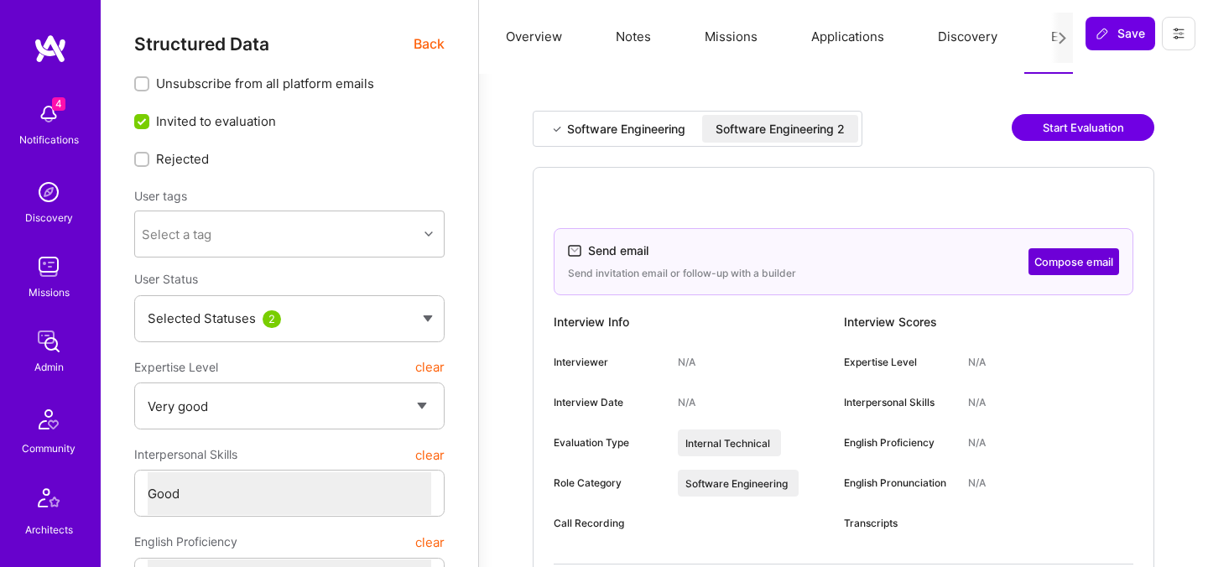
click at [1170, 34] on button at bounding box center [1179, 34] width 34 height 34
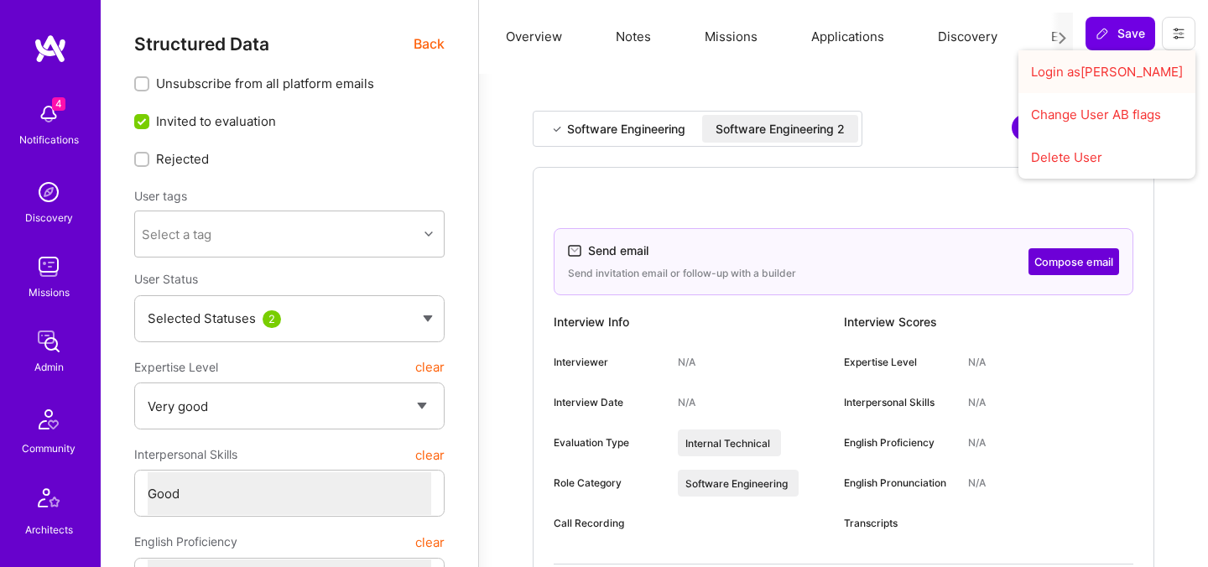
click at [1079, 81] on button "Login as Jonathan" at bounding box center [1106, 71] width 177 height 43
